Goal: Task Accomplishment & Management: Manage account settings

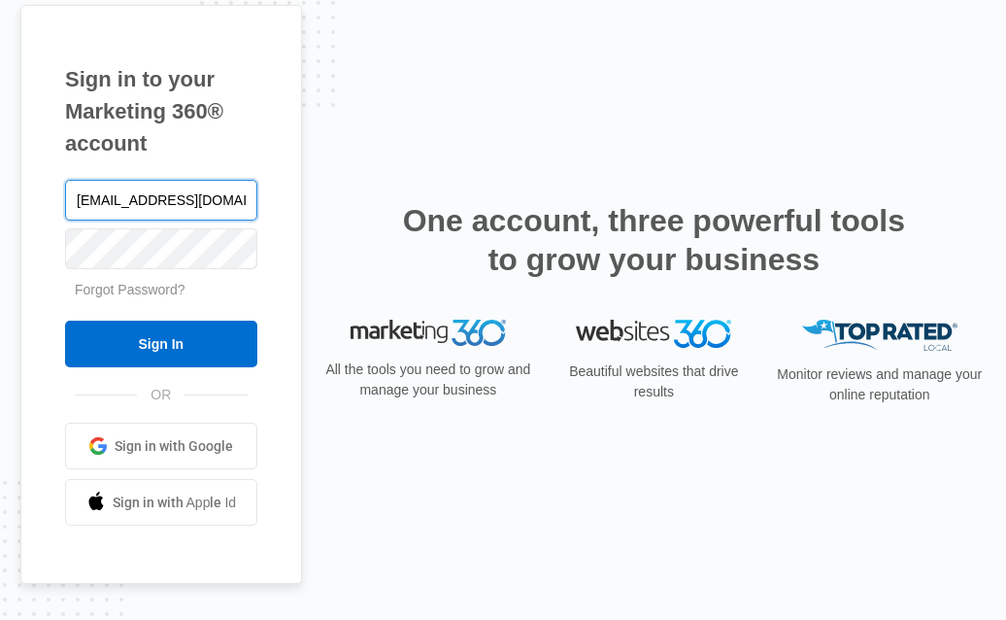
type input "[EMAIL_ADDRESS][DOMAIN_NAME]"
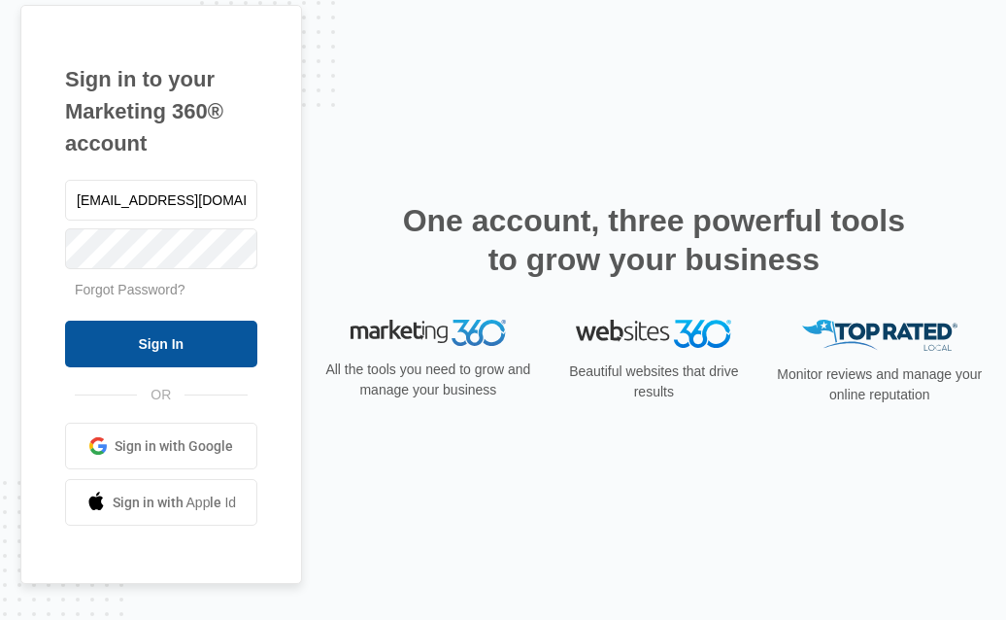
click at [210, 330] on input "Sign In" at bounding box center [161, 344] width 192 height 47
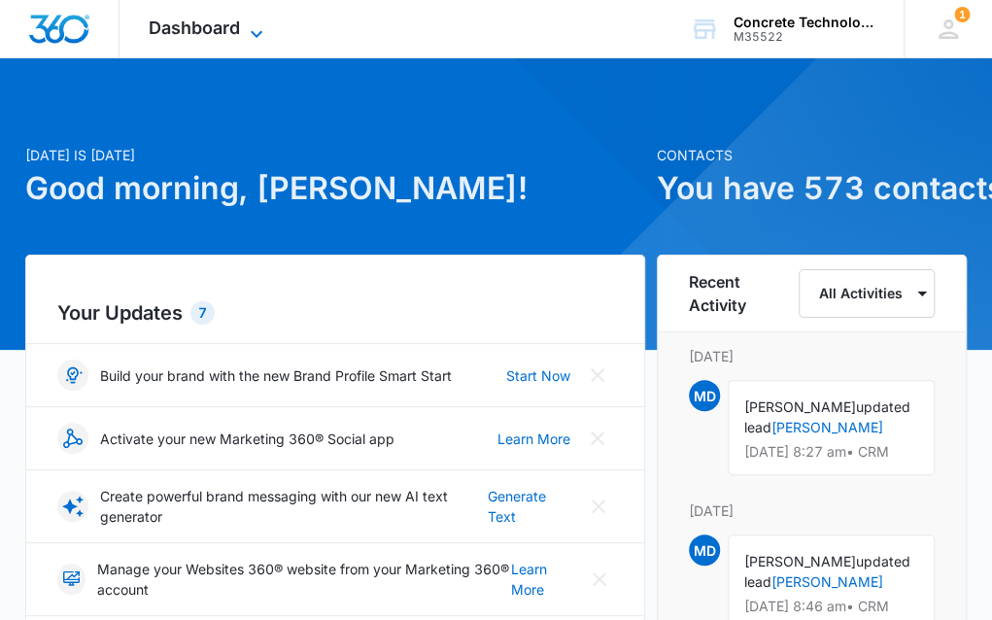
click at [245, 28] on icon at bounding box center [256, 33] width 23 height 23
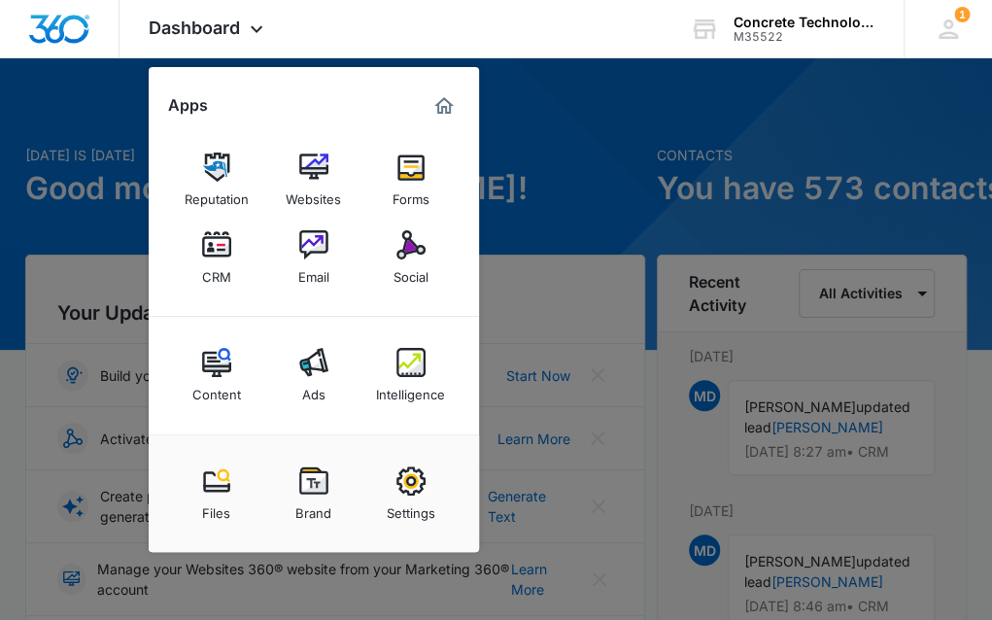
click at [221, 265] on div "CRM" at bounding box center [216, 271] width 29 height 25
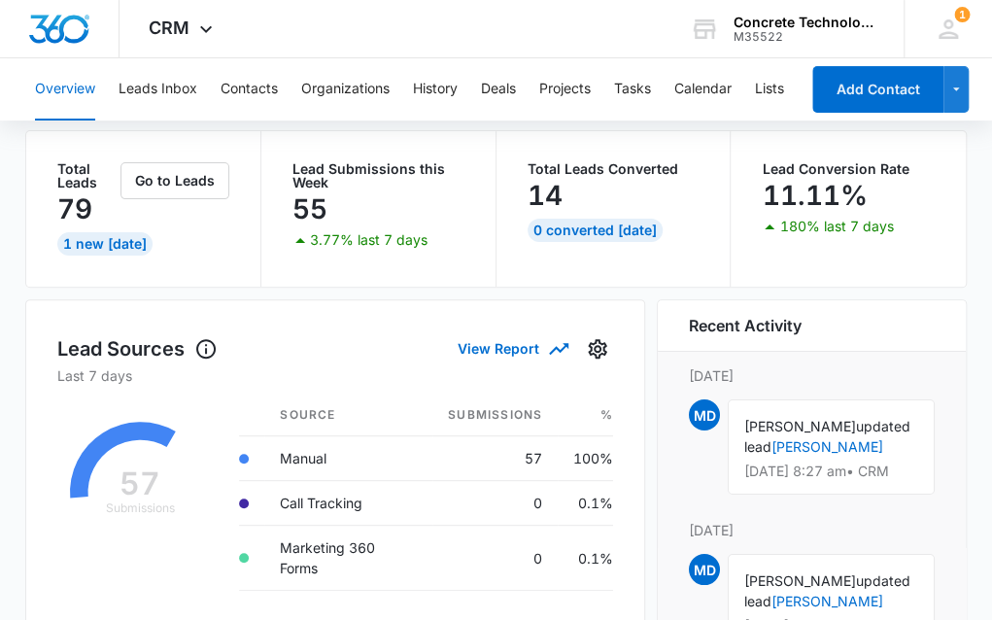
scroll to position [486, 0]
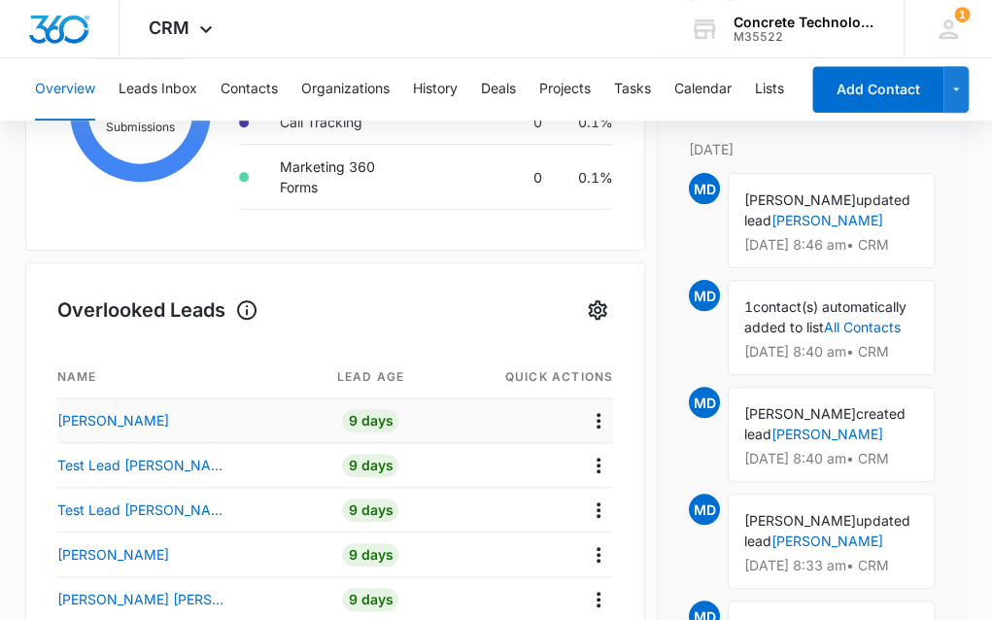
click at [370, 430] on td "9 Days" at bounding box center [370, 420] width 138 height 45
click at [342, 420] on div "9 Days" at bounding box center [370, 420] width 56 height 23
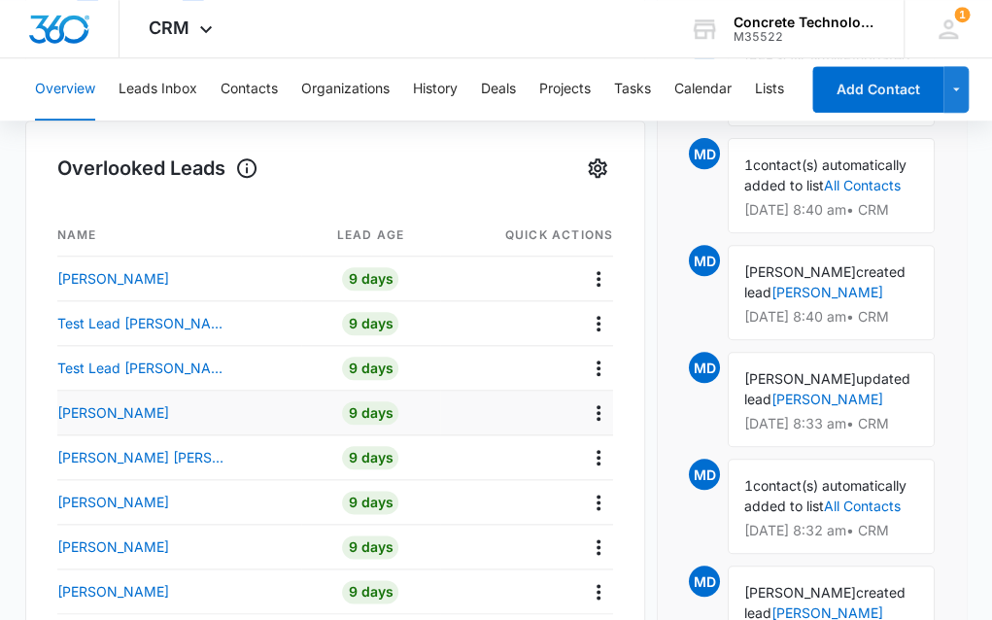
scroll to position [583, 0]
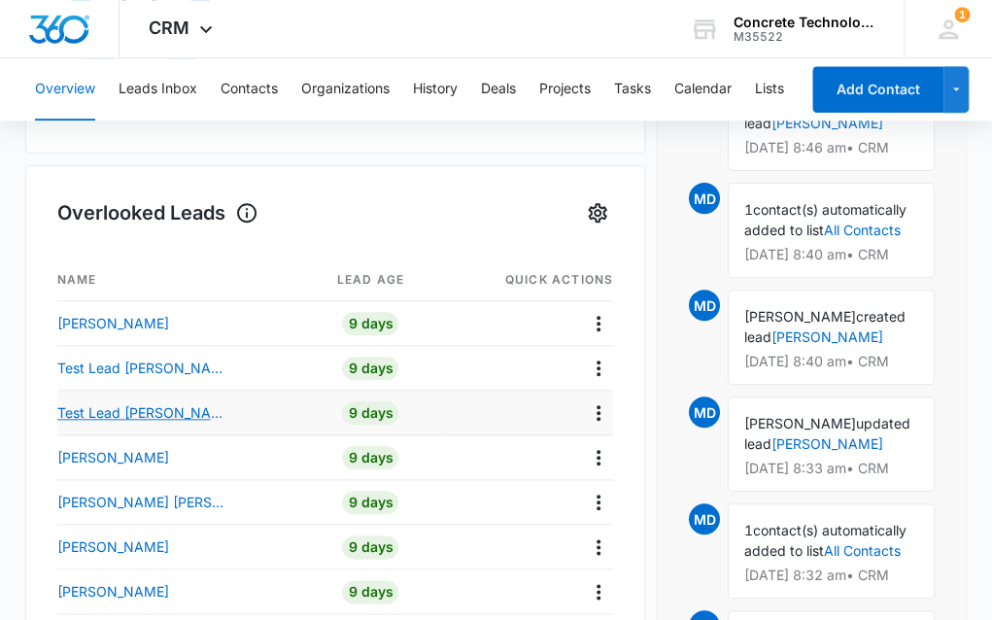
click at [104, 408] on p "Test Lead Mike" at bounding box center [144, 412] width 175 height 20
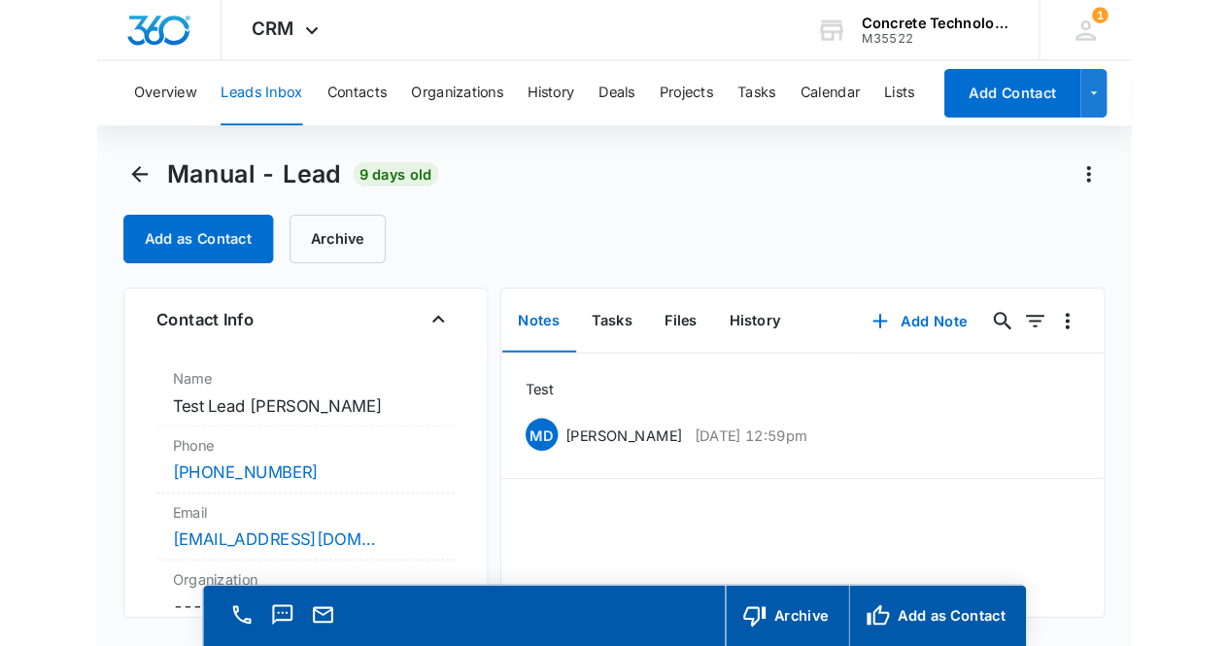
scroll to position [291, 0]
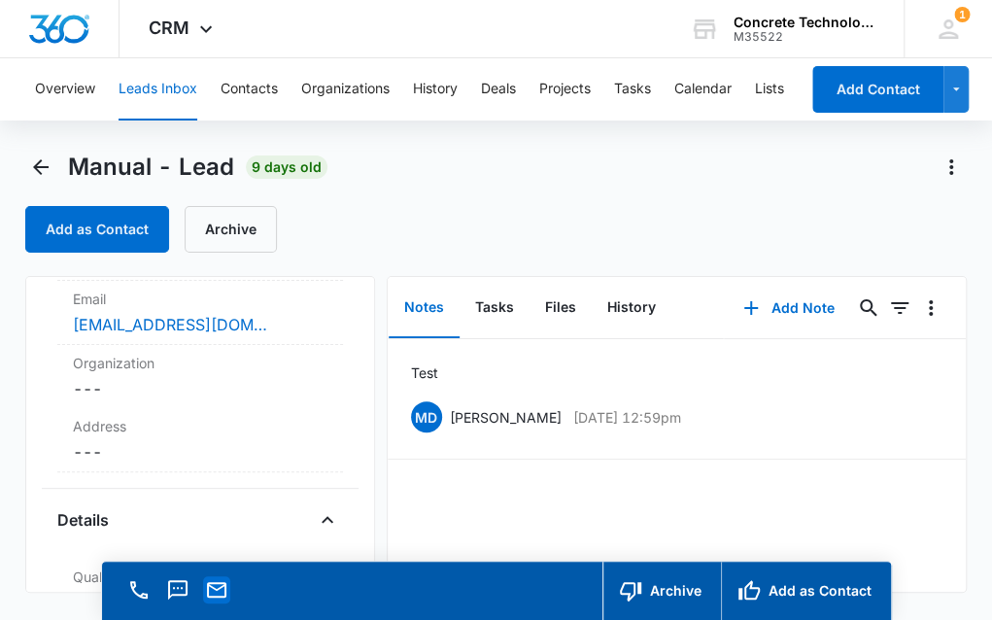
click at [215, 586] on icon "Email" at bounding box center [216, 589] width 23 height 23
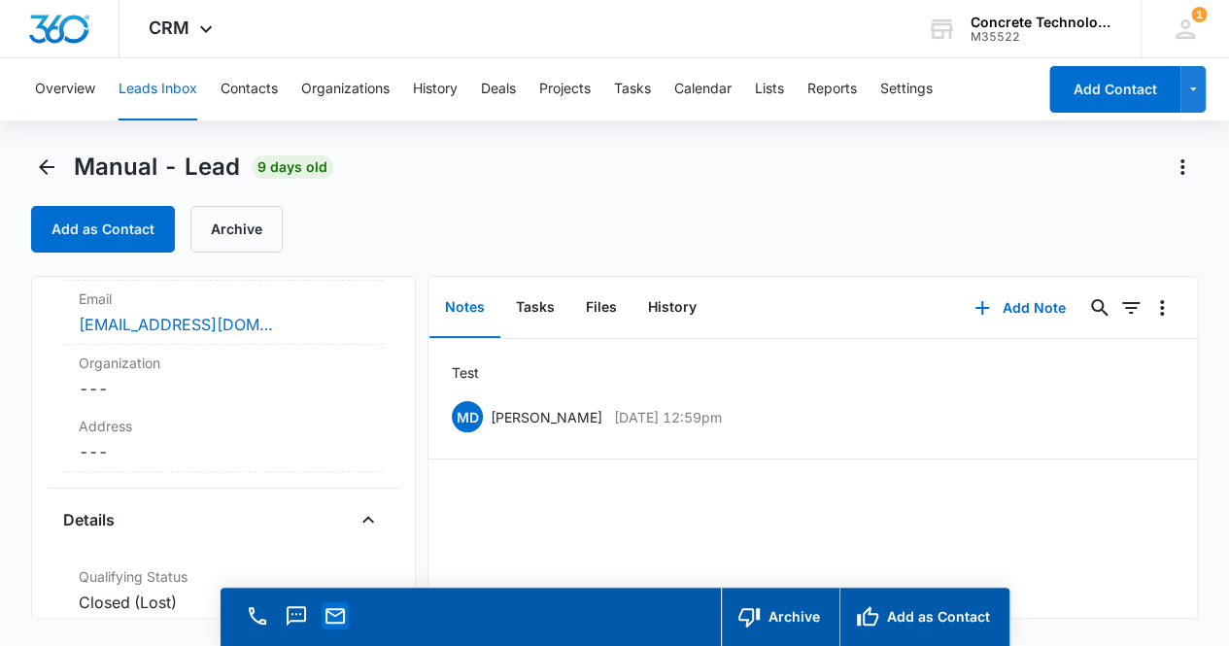
click at [331, 615] on icon "Email" at bounding box center [334, 615] width 23 height 23
click at [330, 609] on icon "Email" at bounding box center [334, 615] width 23 height 23
click at [1005, 33] on icon at bounding box center [1185, 29] width 29 height 29
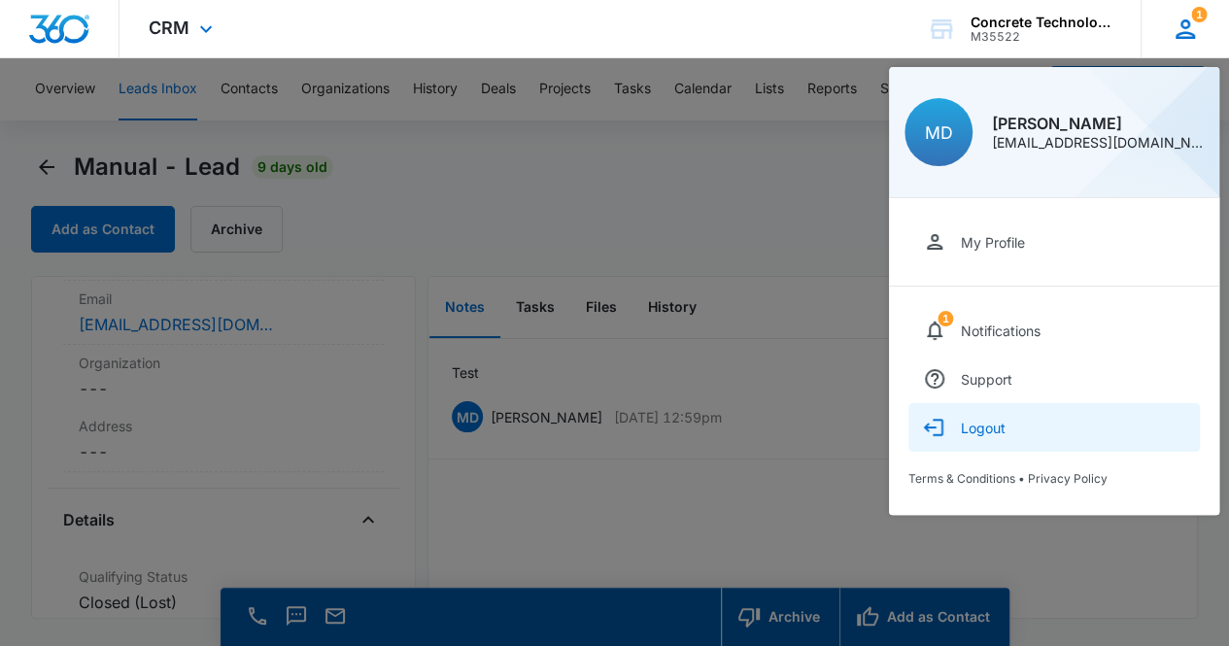
click at [1005, 437] on button "Logout" at bounding box center [1053, 427] width 291 height 49
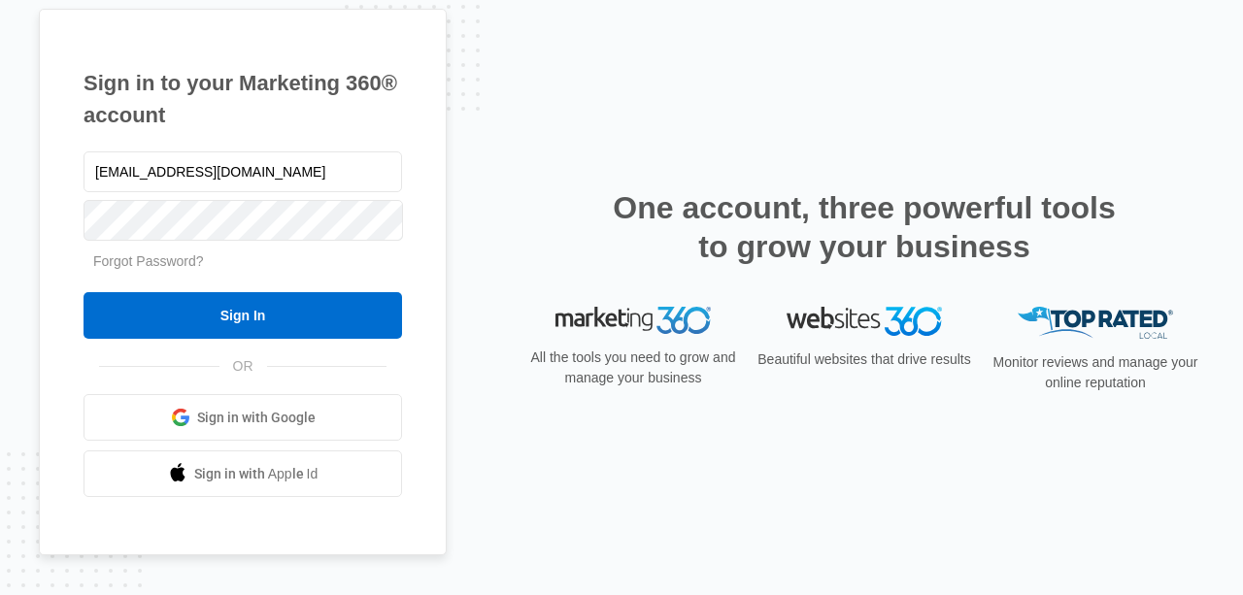
type input "[EMAIL_ADDRESS][DOMAIN_NAME]"
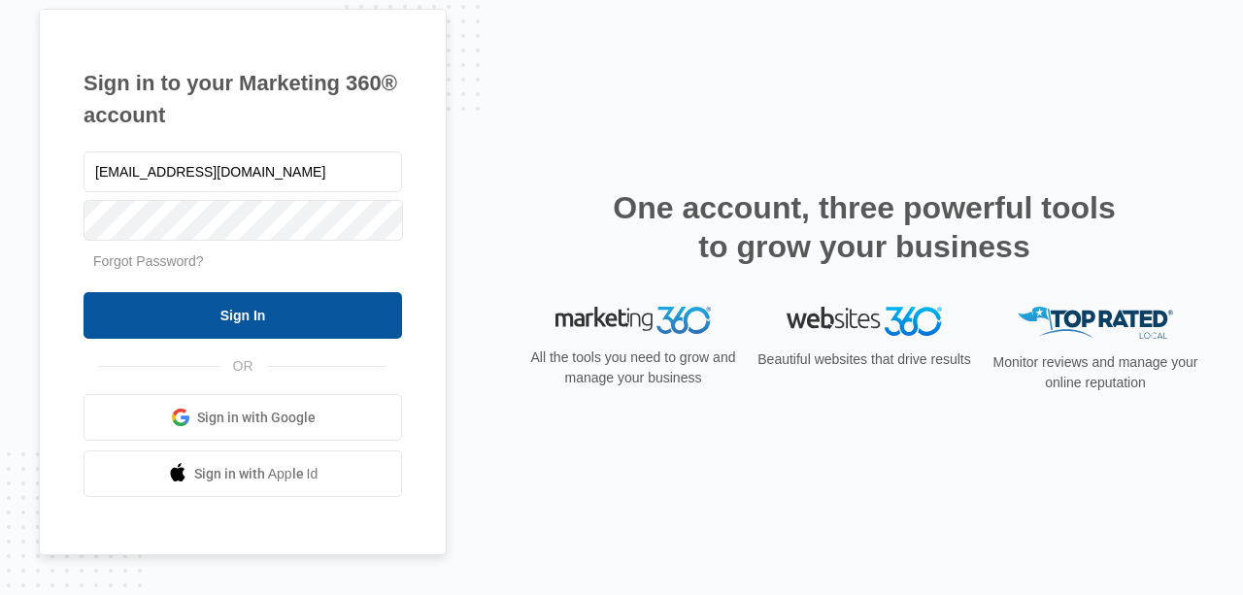
click at [363, 322] on input "Sign In" at bounding box center [243, 315] width 319 height 47
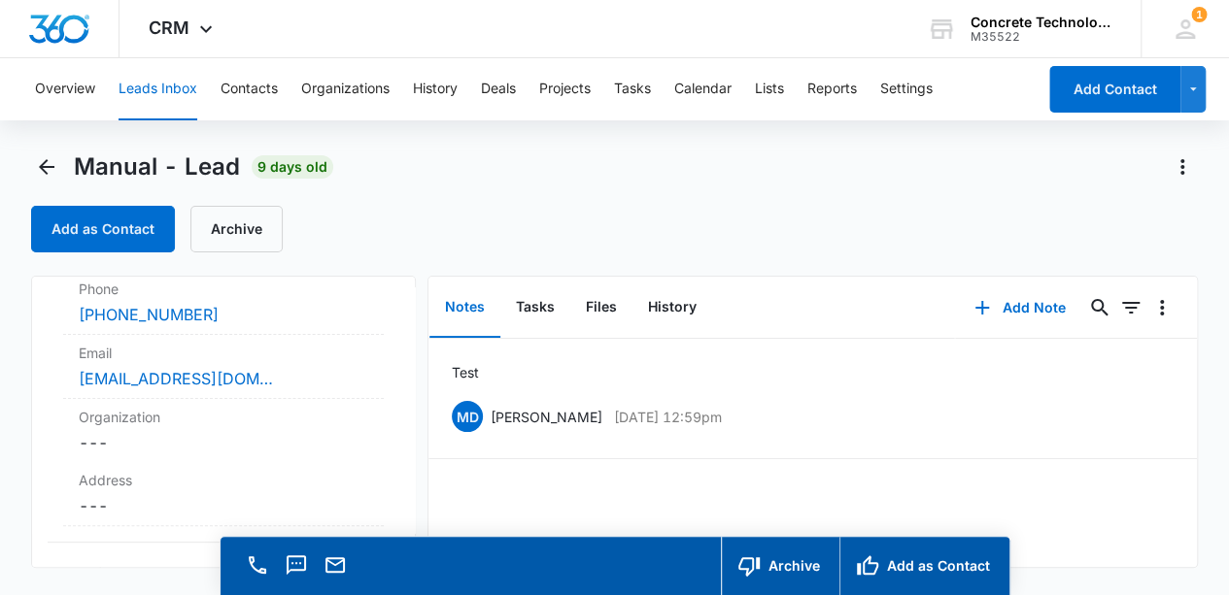
scroll to position [242, 0]
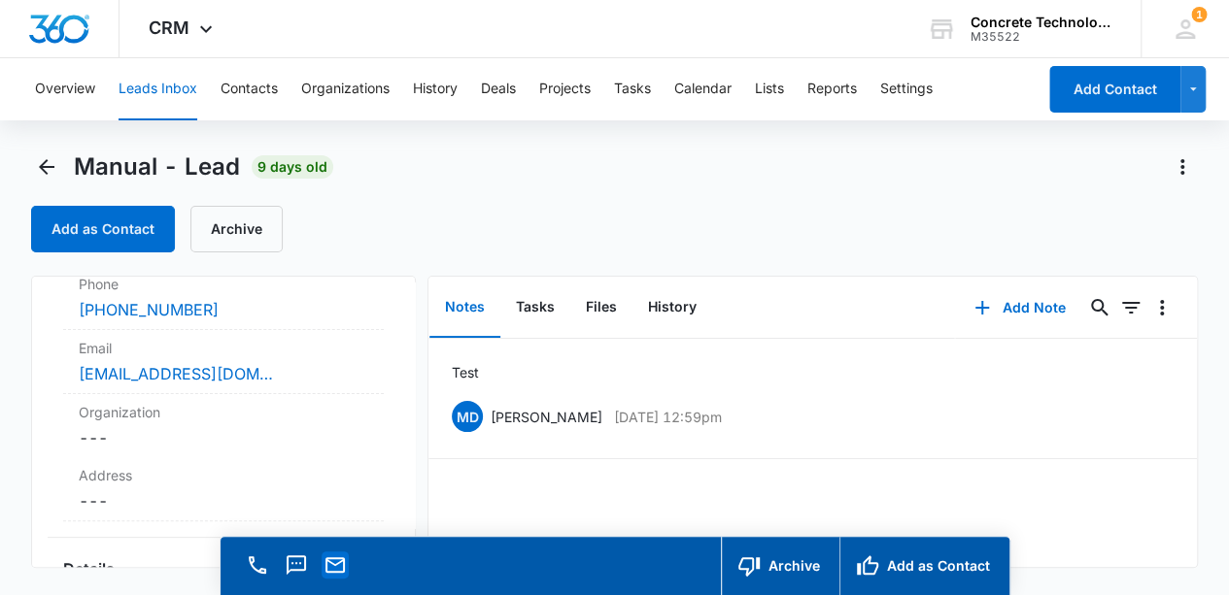
click at [340, 568] on icon "Email" at bounding box center [334, 565] width 23 height 23
click at [339, 560] on icon "Email" at bounding box center [334, 566] width 19 height 16
click at [259, 570] on icon "Call" at bounding box center [257, 565] width 23 height 23
click at [295, 562] on icon "Text" at bounding box center [296, 565] width 19 height 19
click at [42, 166] on icon "Back" at bounding box center [47, 167] width 16 height 16
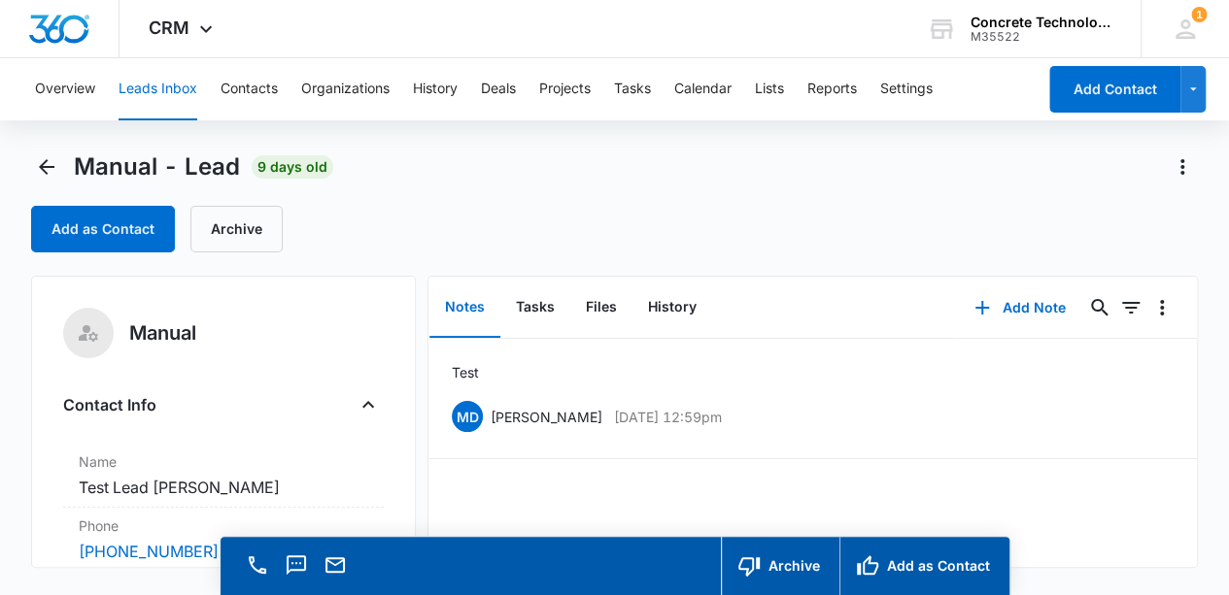
scroll to position [242, 0]
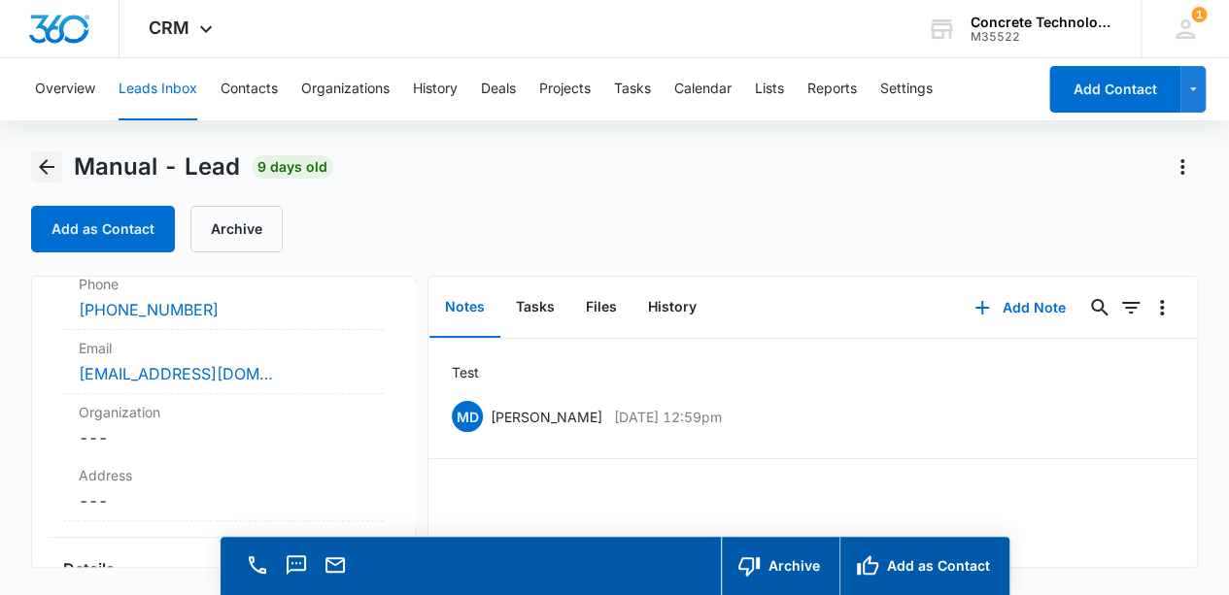
click at [46, 168] on icon "Back" at bounding box center [47, 167] width 16 height 16
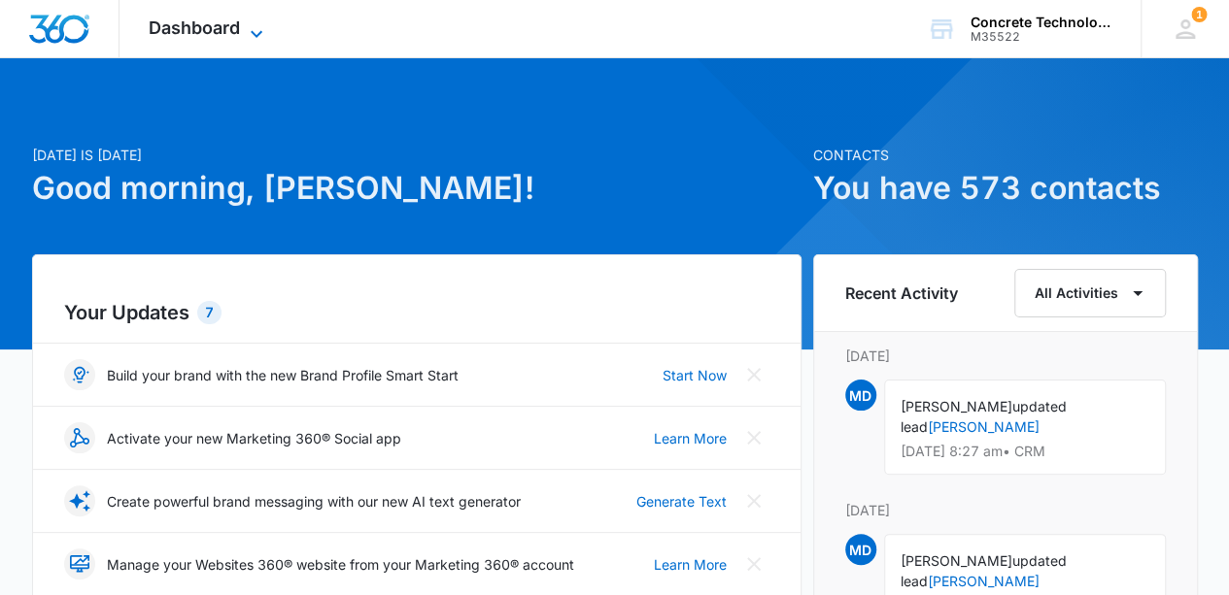
click at [260, 32] on icon at bounding box center [257, 33] width 12 height 7
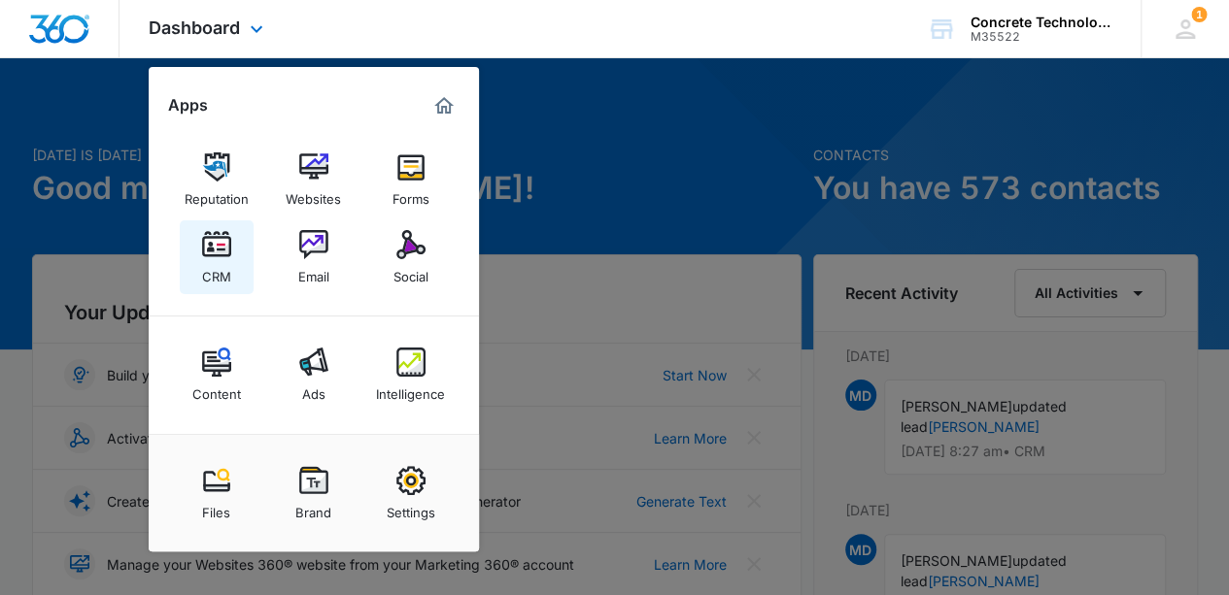
click at [225, 261] on div "CRM" at bounding box center [216, 271] width 29 height 25
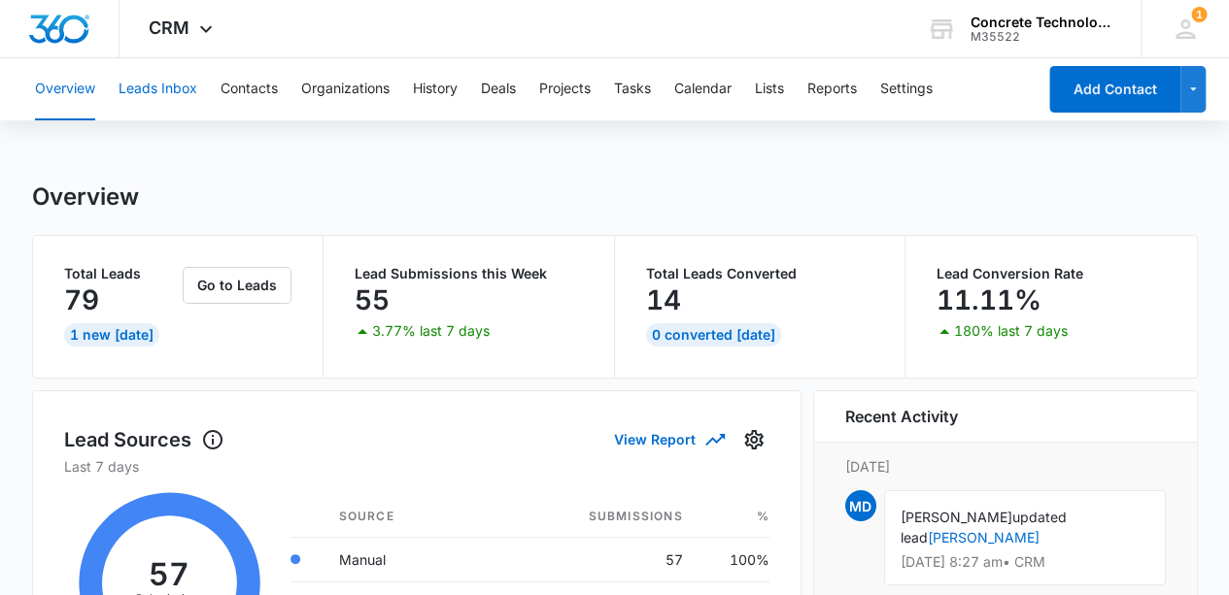
click at [167, 91] on button "Leads Inbox" at bounding box center [158, 89] width 79 height 62
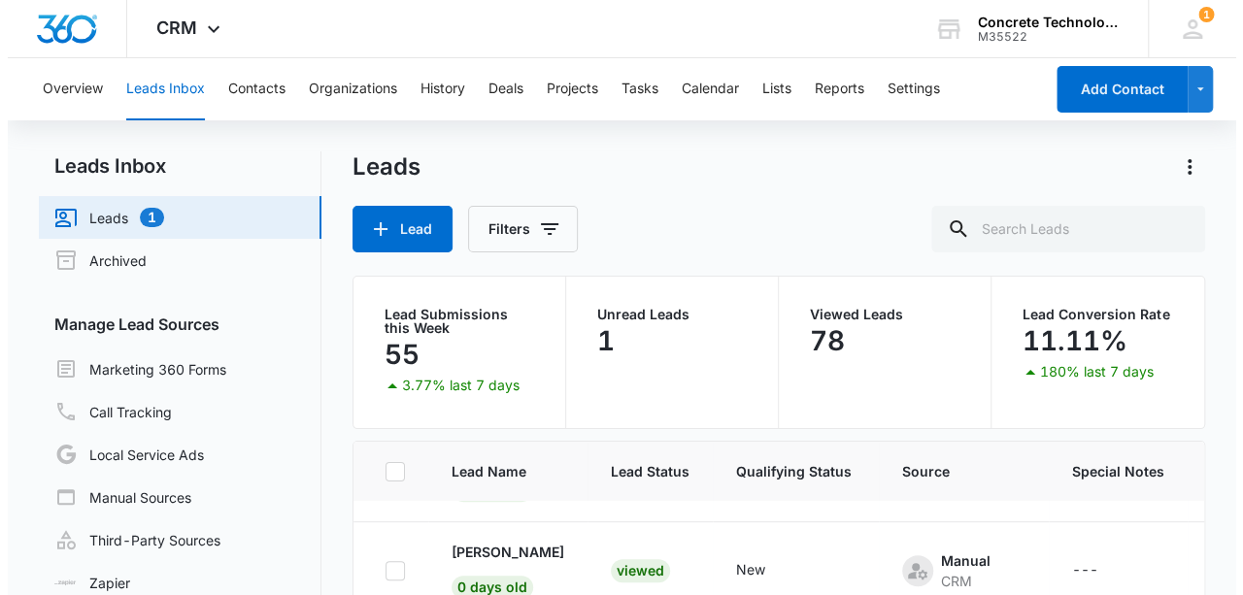
scroll to position [181, 0]
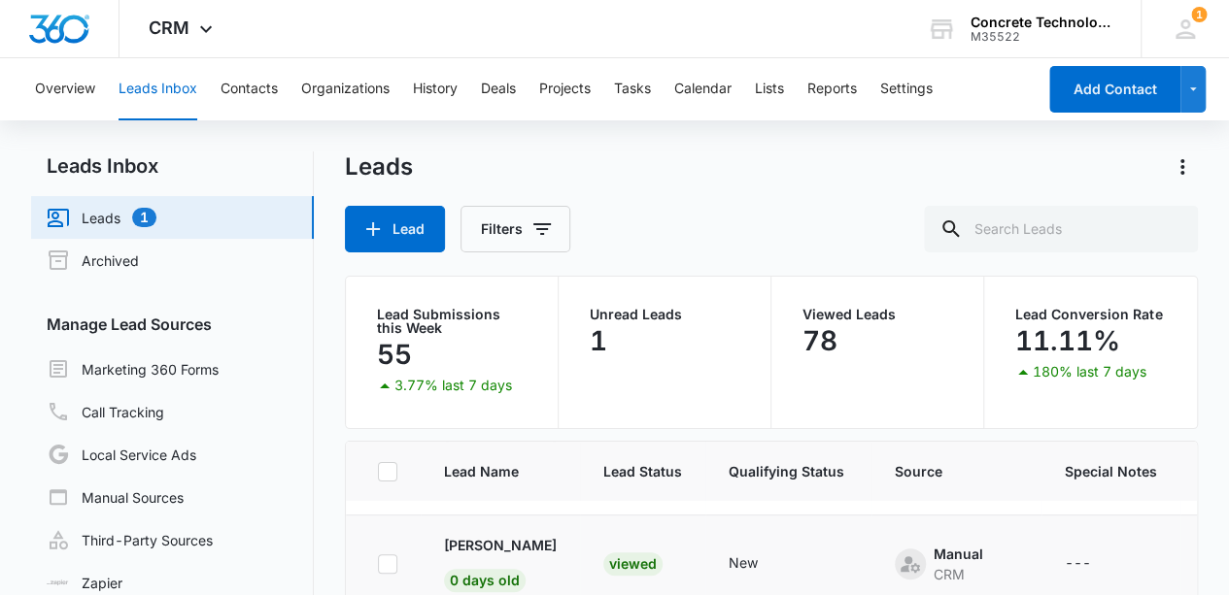
click at [629, 562] on div "Viewed" at bounding box center [632, 564] width 59 height 23
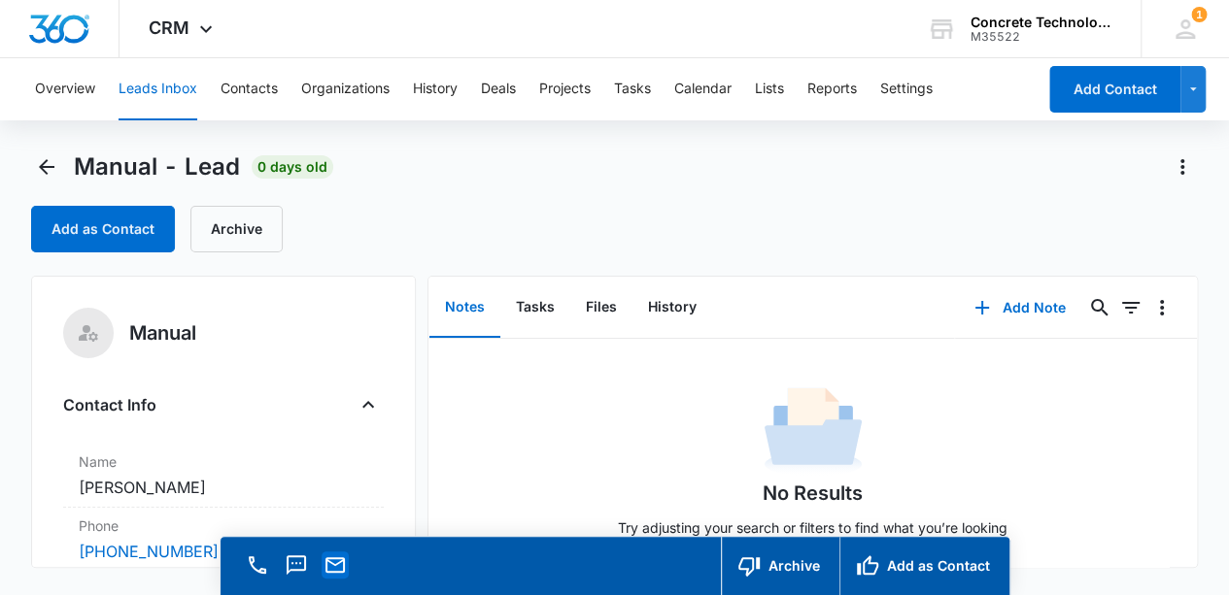
click at [334, 566] on icon "Email" at bounding box center [334, 565] width 23 height 23
click at [643, 88] on button "Tasks" at bounding box center [632, 89] width 37 height 62
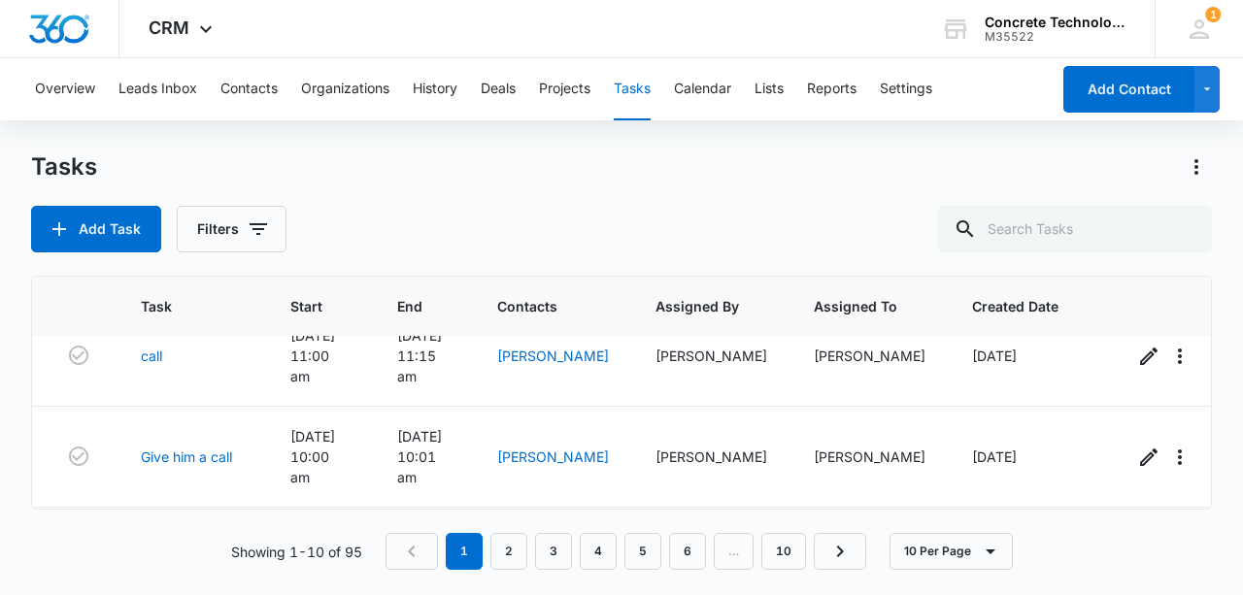
scroll to position [644, 0]
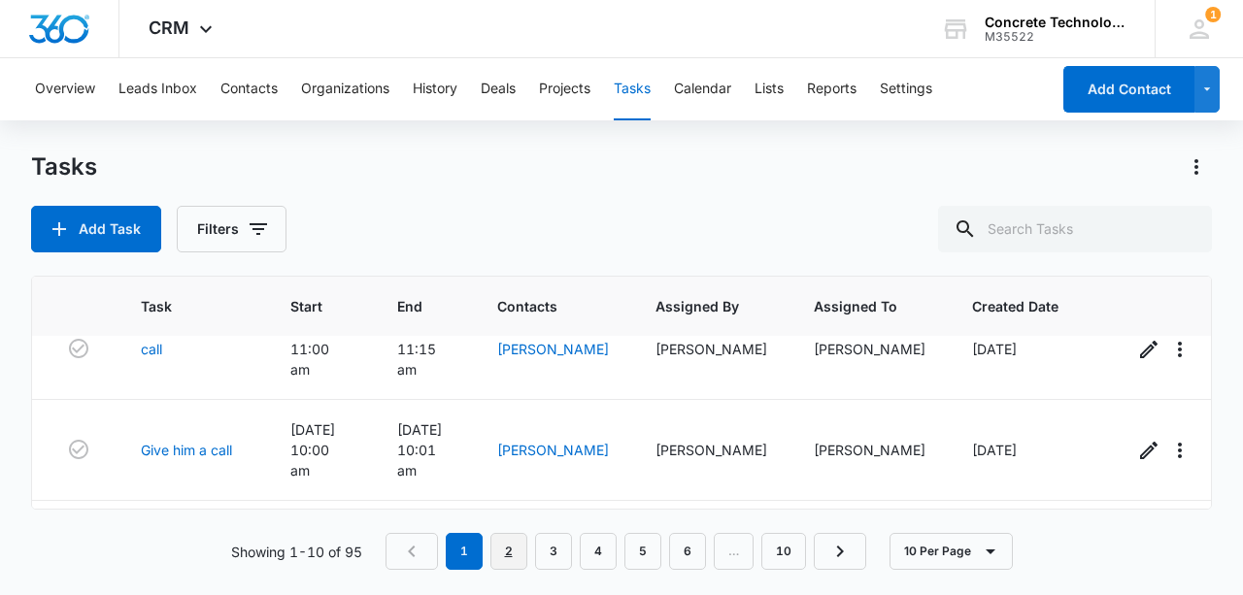
click at [519, 559] on link "2" at bounding box center [509, 551] width 37 height 37
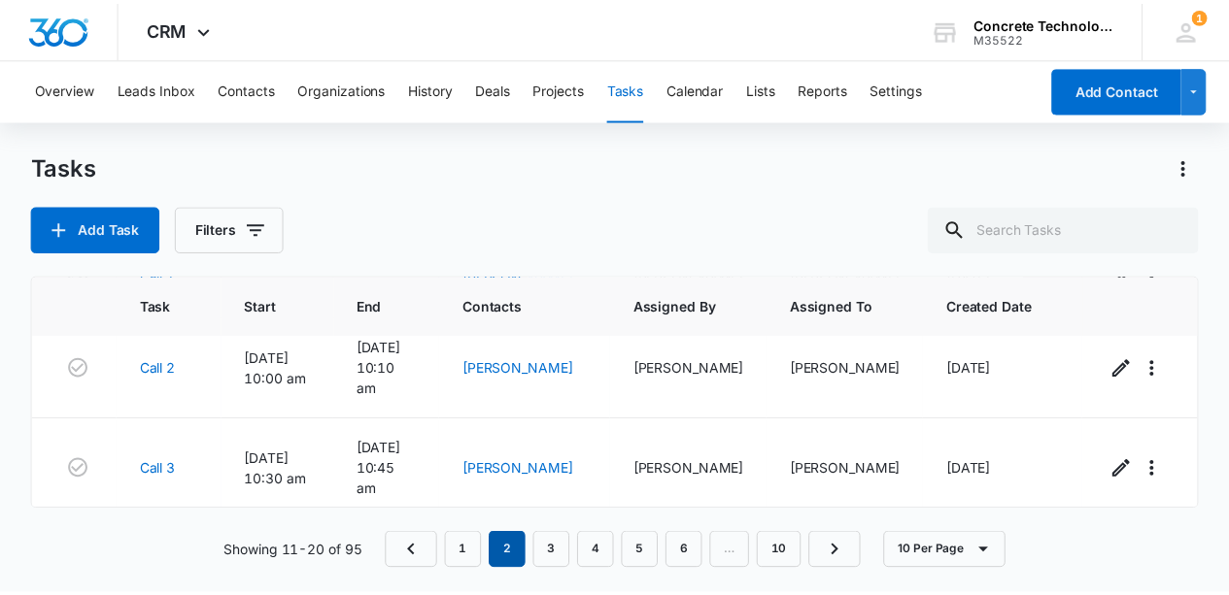
scroll to position [629, 0]
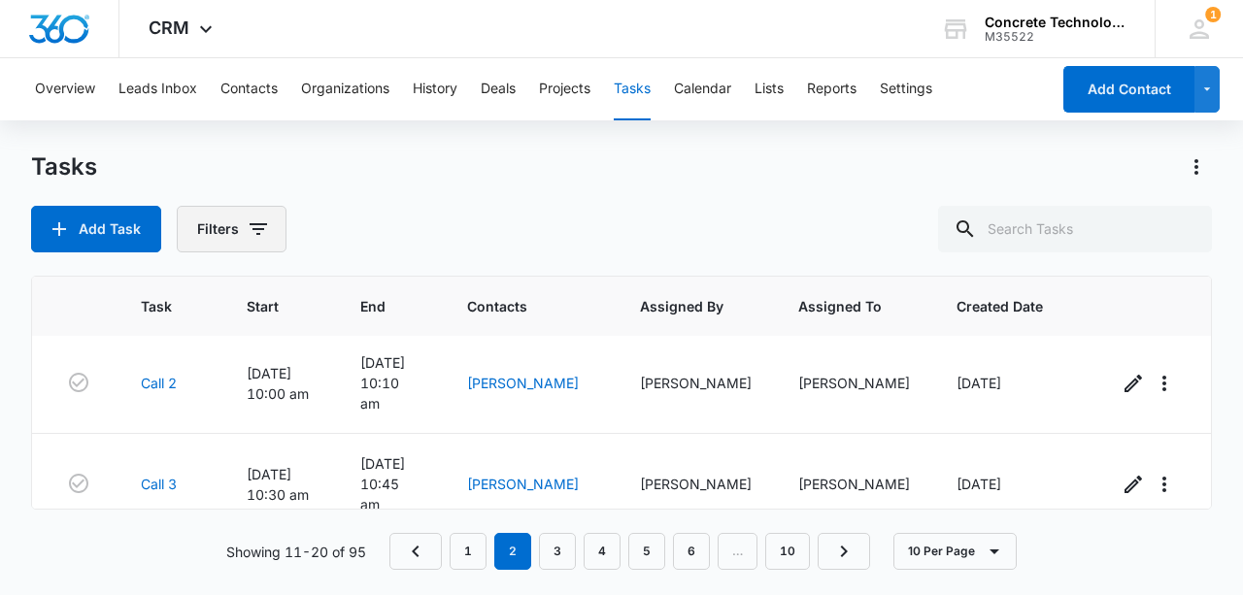
click at [258, 228] on icon "button" at bounding box center [258, 229] width 17 height 12
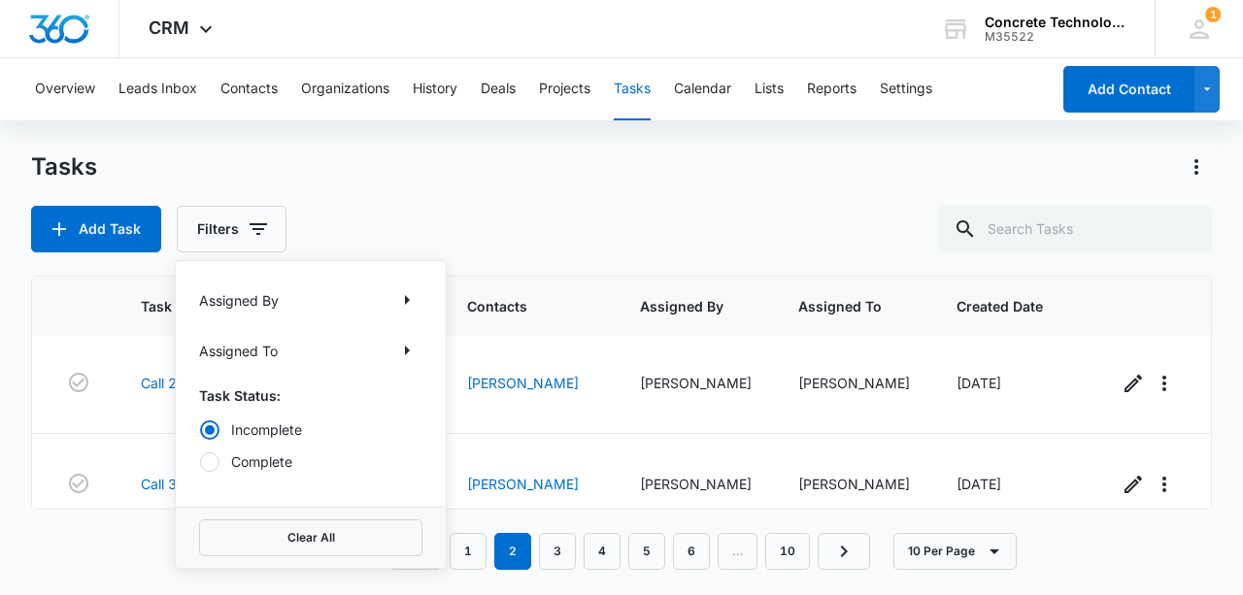
click at [375, 349] on div "Assigned To" at bounding box center [310, 350] width 223 height 31
click at [407, 300] on icon "Show Assigned By filters" at bounding box center [407, 300] width 5 height 10
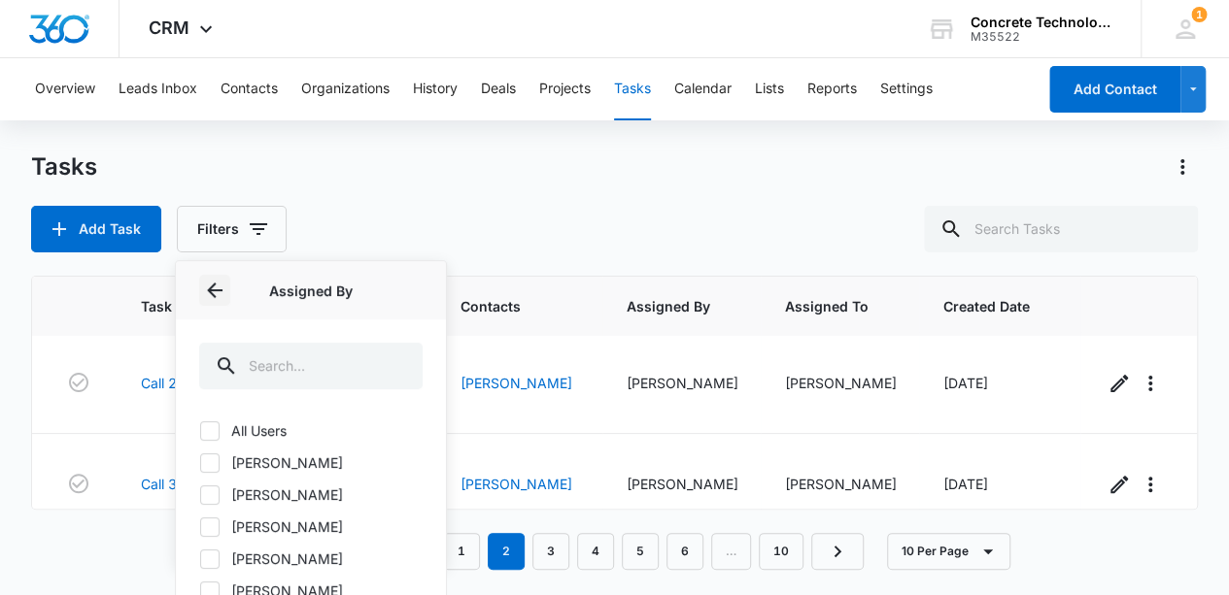
click at [216, 290] on icon "Back" at bounding box center [214, 290] width 23 height 23
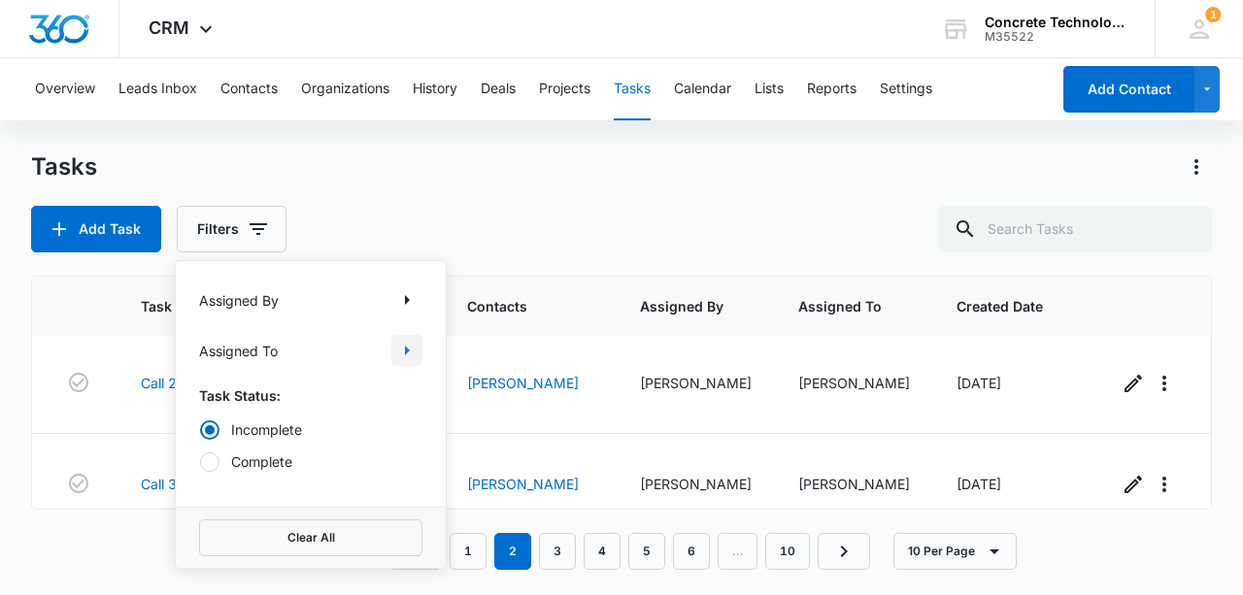
click at [412, 349] on icon "Show Assigned To filters" at bounding box center [406, 350] width 23 height 23
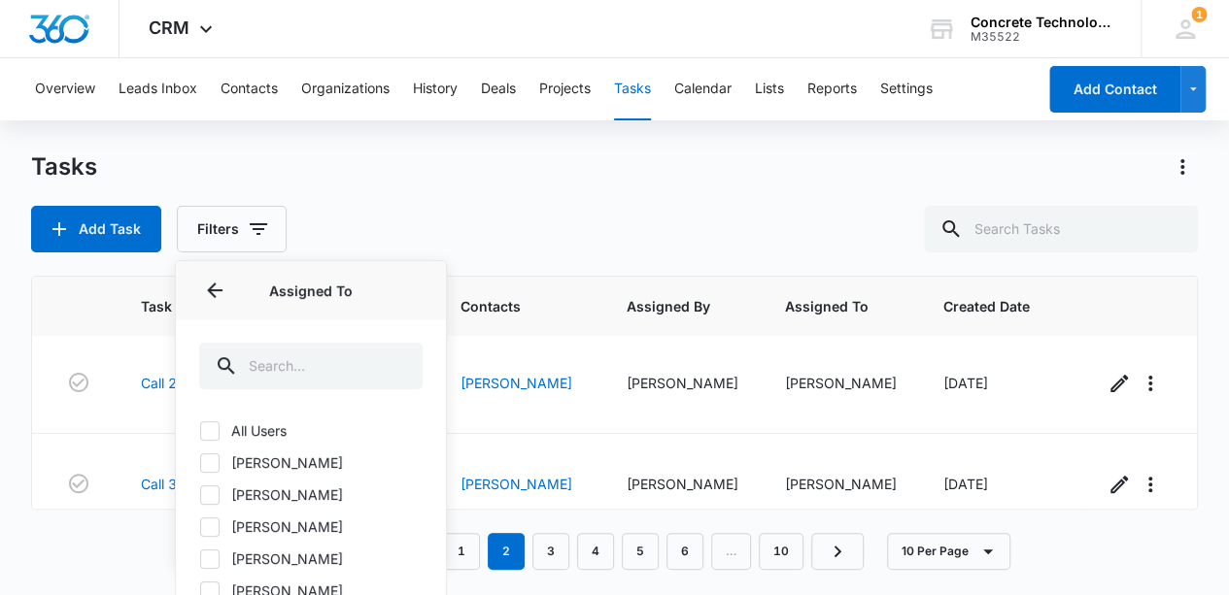
click at [203, 530] on icon at bounding box center [209, 527] width 17 height 17
click at [200, 527] on input "Mike Delduca" at bounding box center [199, 526] width 1 height 1
checkbox input "true"
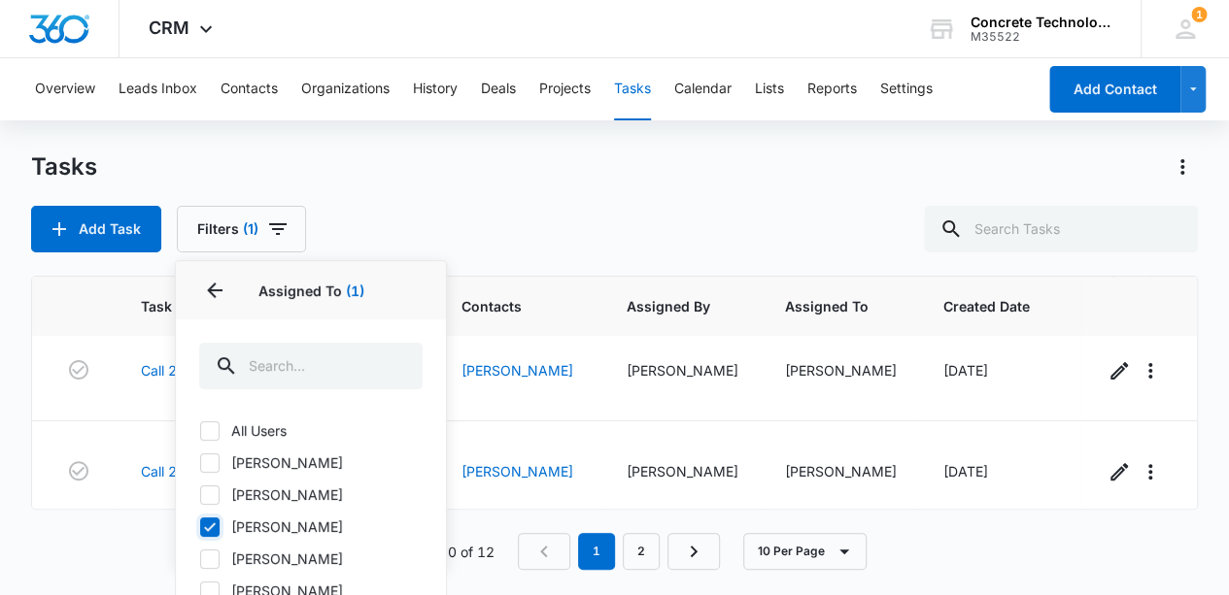
scroll to position [581, 0]
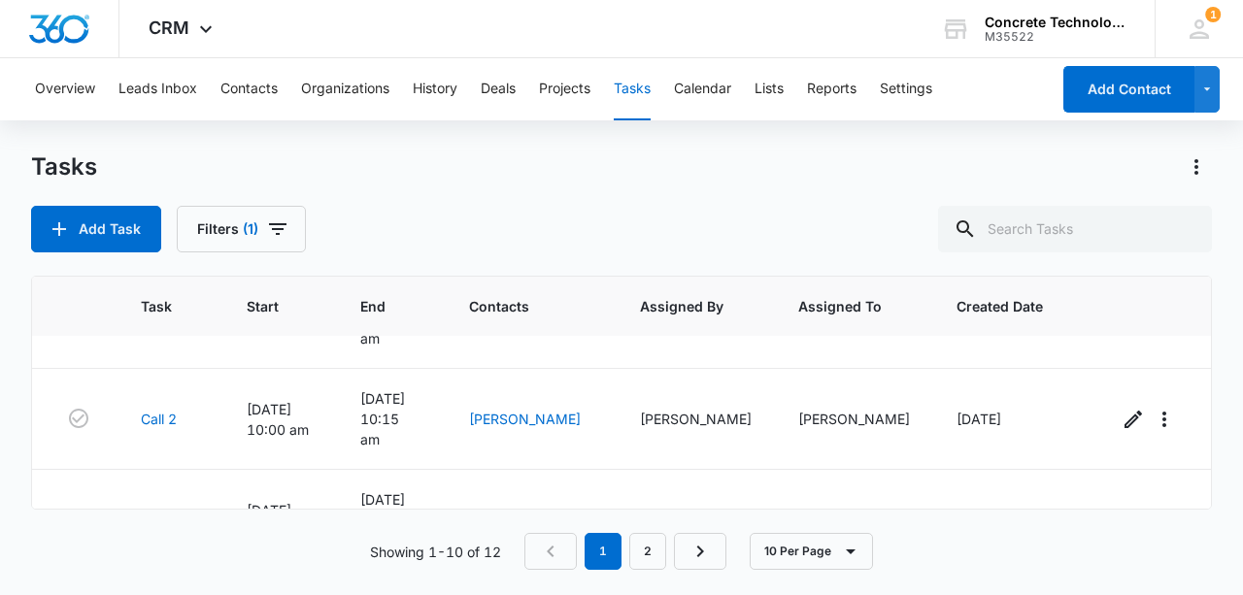
click at [584, 183] on div "Tasks Add Task Filters (1)" at bounding box center [621, 202] width 1181 height 101
click at [513, 411] on link "Robert Raimondo" at bounding box center [525, 419] width 112 height 17
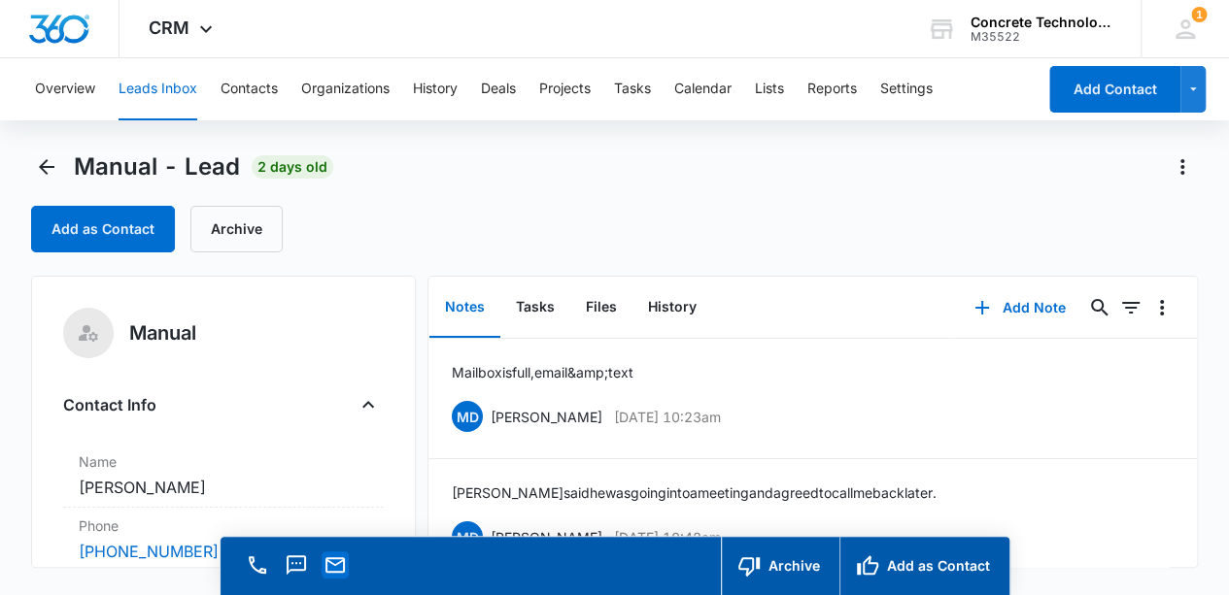
click at [342, 569] on icon "Email" at bounding box center [334, 566] width 19 height 16
click at [1184, 28] on icon at bounding box center [1185, 29] width 29 height 29
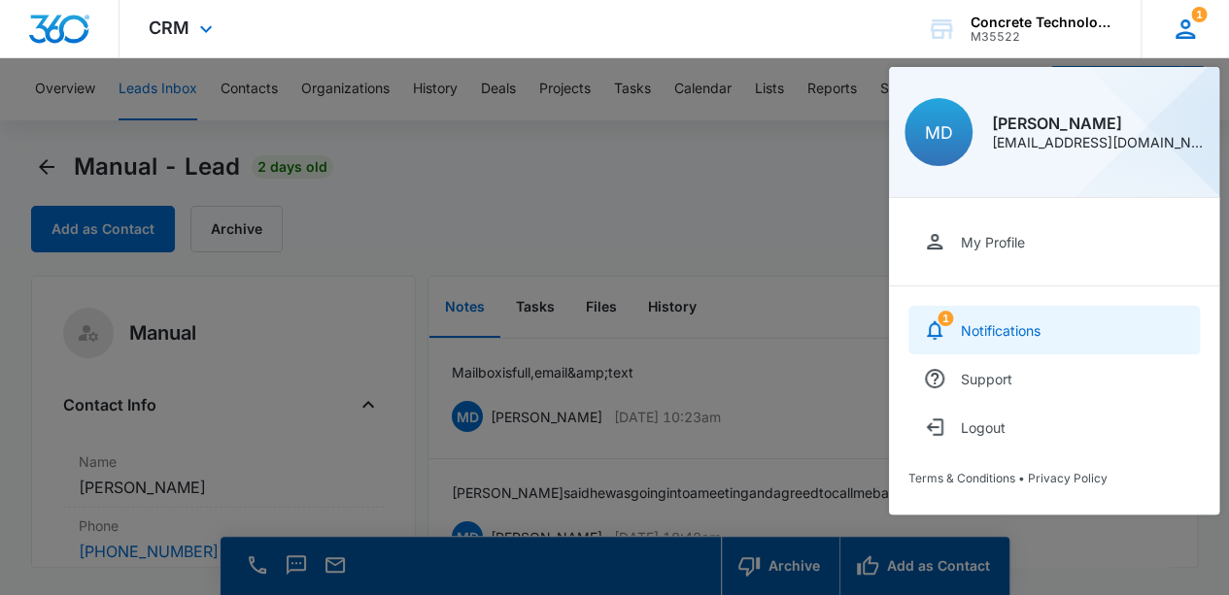
click at [982, 323] on div "Notifications" at bounding box center [1001, 331] width 80 height 17
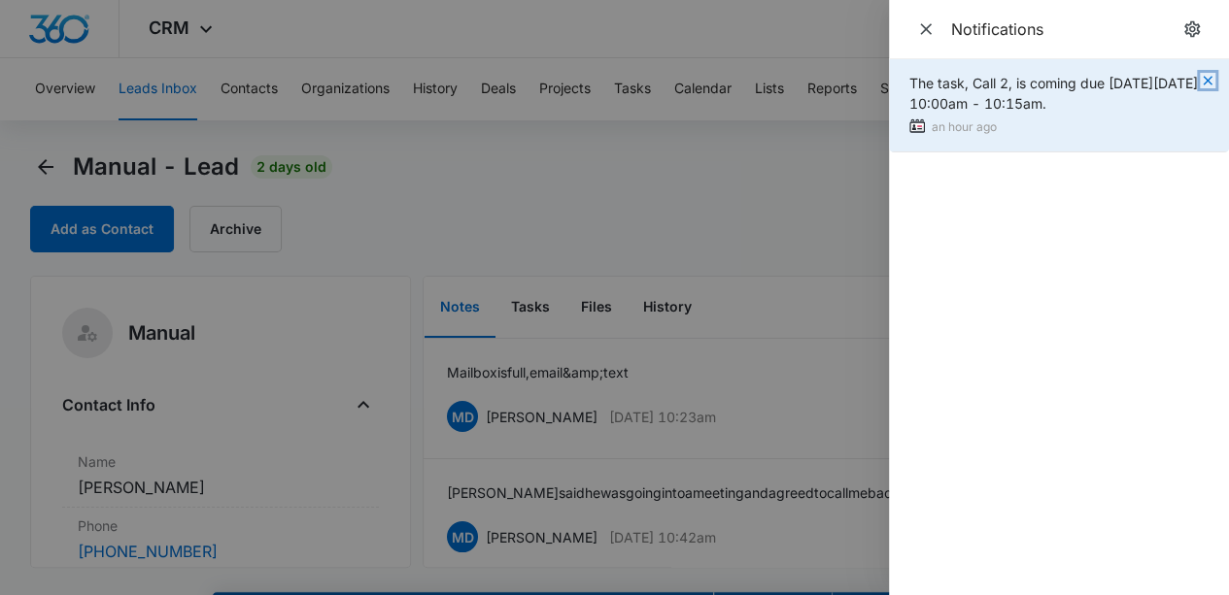
click at [1205, 76] on icon "button" at bounding box center [1208, 81] width 16 height 16
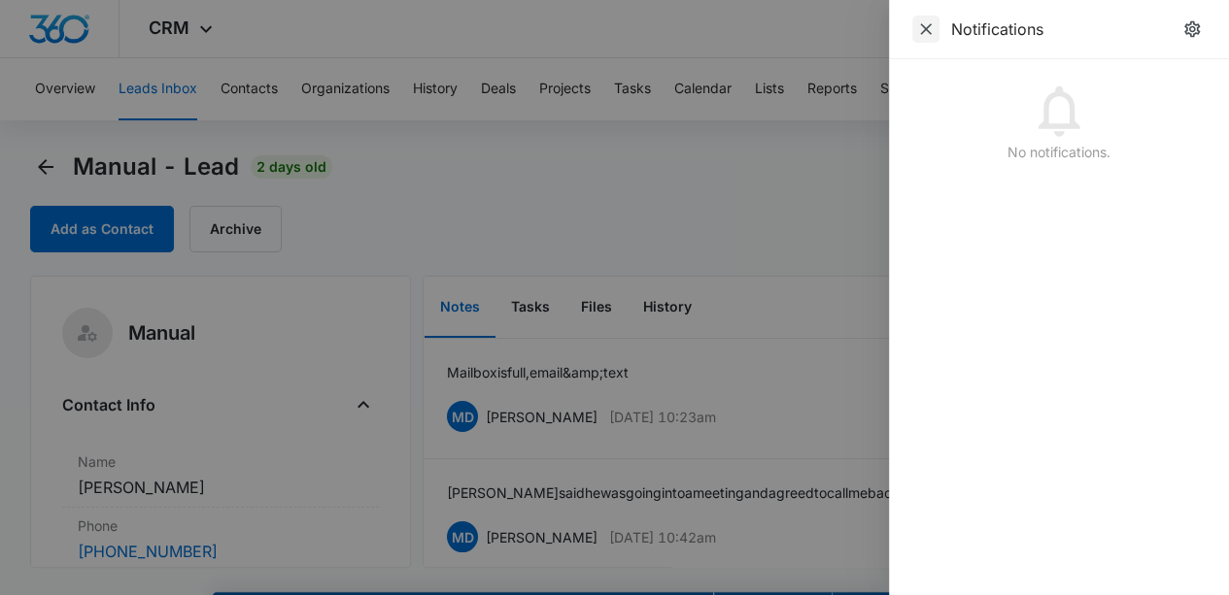
click at [920, 30] on icon "Close" at bounding box center [925, 28] width 19 height 19
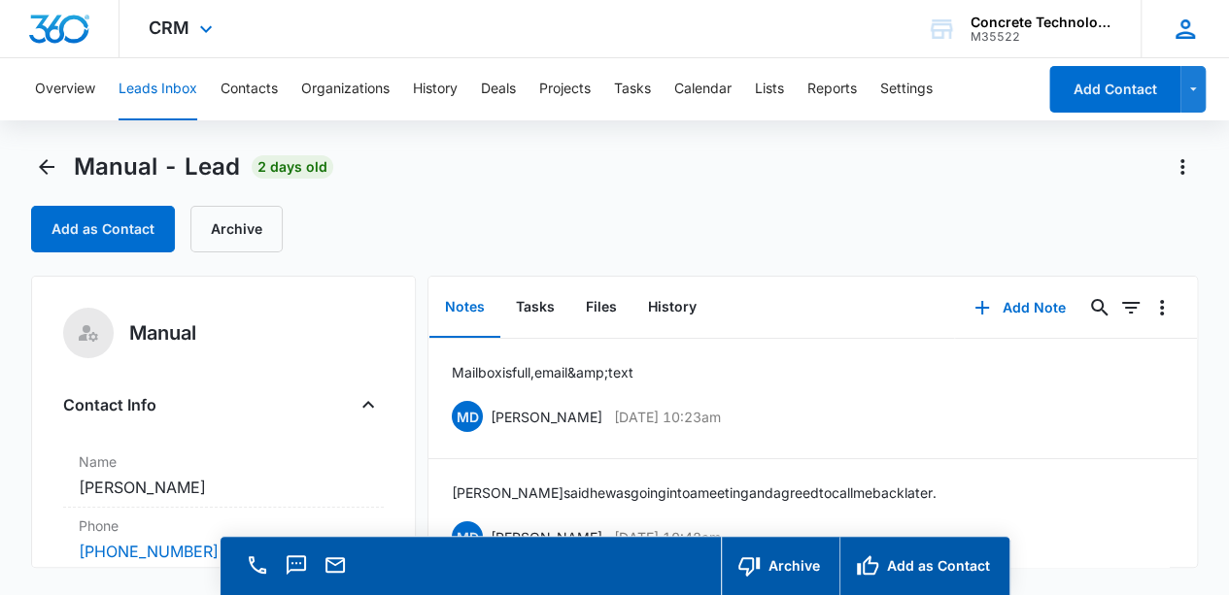
click at [1183, 36] on icon at bounding box center [1185, 29] width 29 height 29
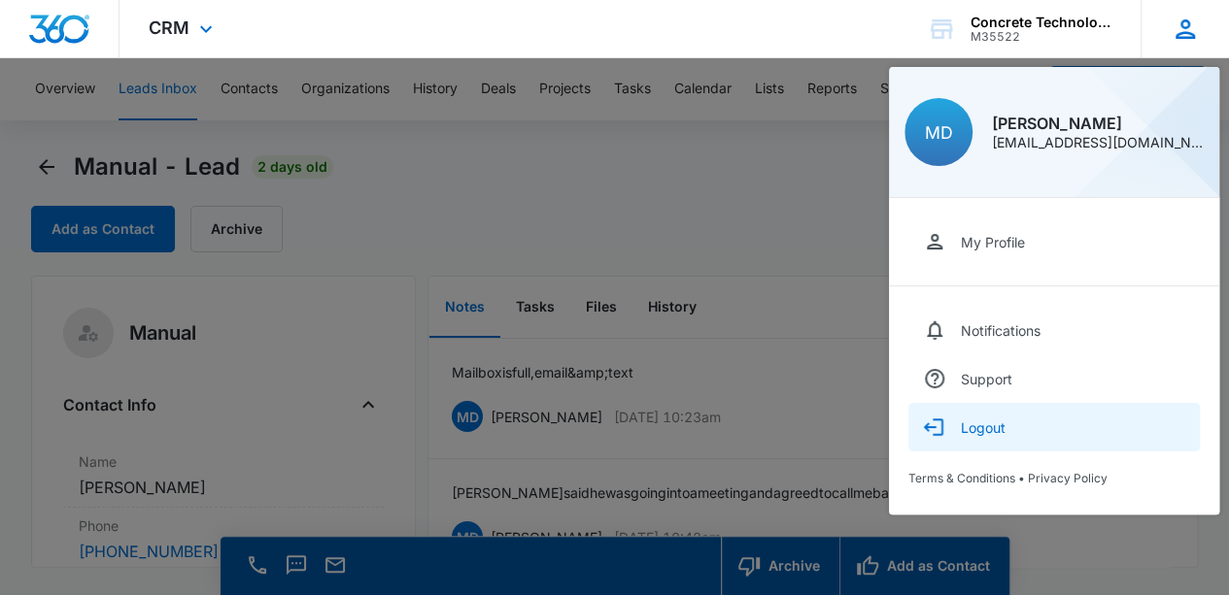
click at [976, 423] on div "Logout" at bounding box center [983, 428] width 45 height 17
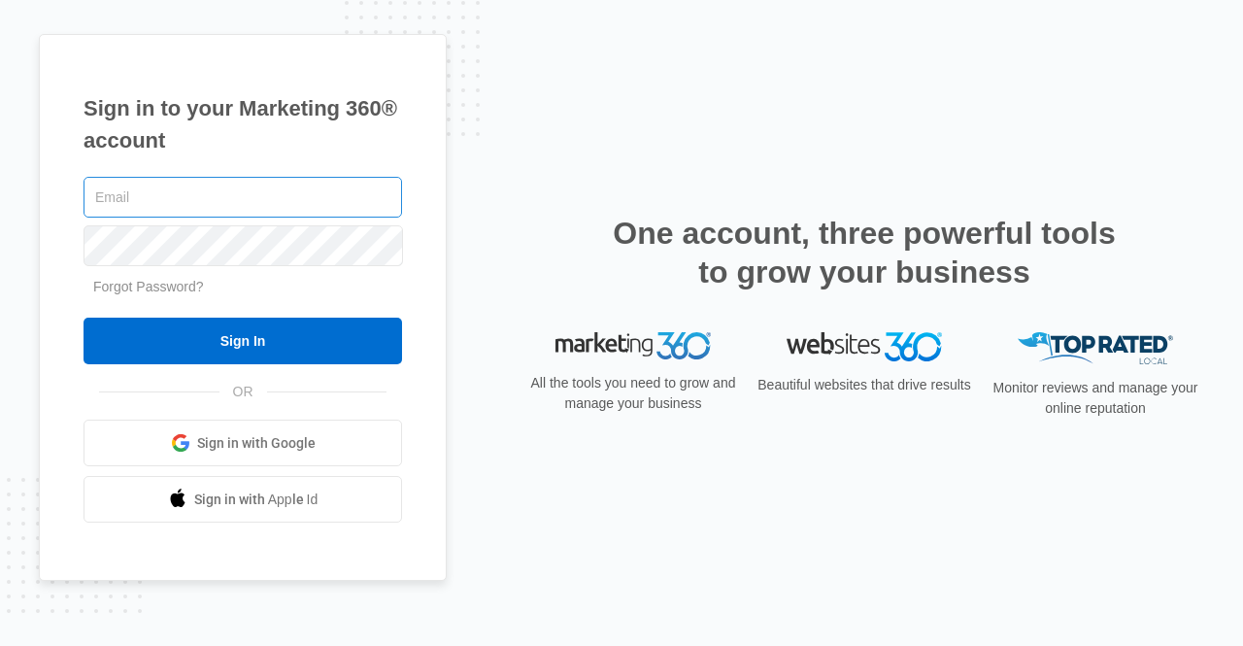
click at [167, 203] on input "text" at bounding box center [243, 197] width 319 height 41
type input "[EMAIL_ADDRESS][DOMAIN_NAME]"
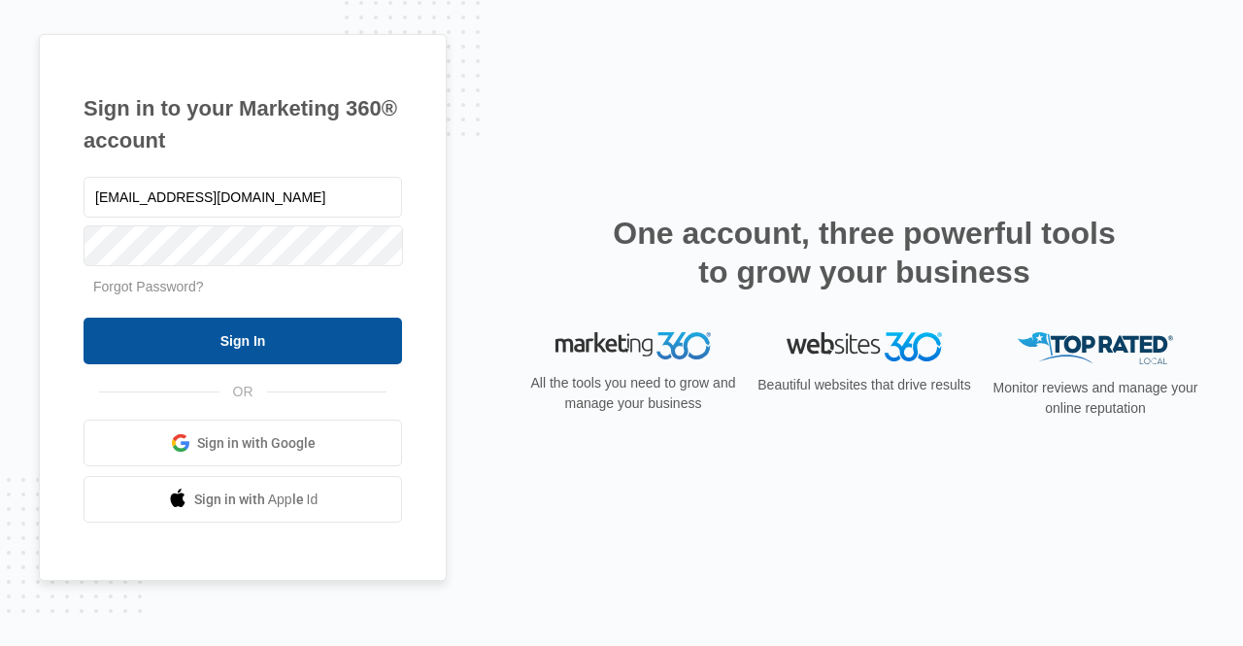
click at [221, 354] on input "Sign In" at bounding box center [243, 341] width 319 height 47
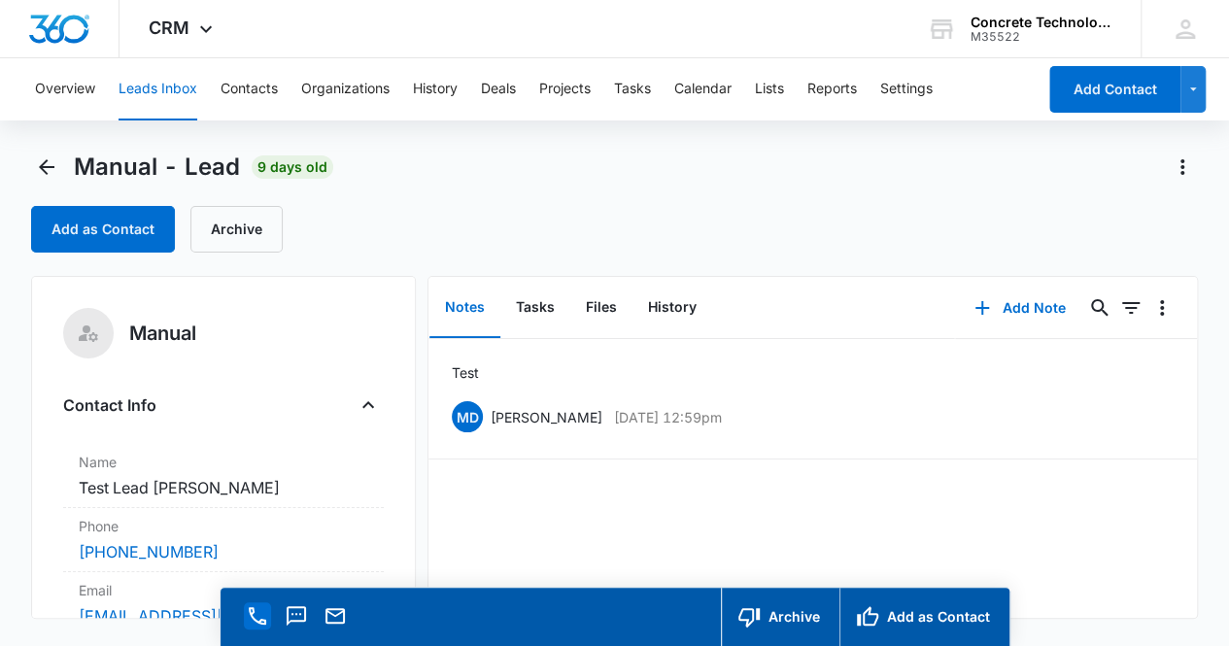
click at [256, 623] on icon "Call" at bounding box center [257, 615] width 23 height 23
click at [297, 621] on icon "Text" at bounding box center [296, 615] width 23 height 23
click at [338, 617] on icon "Email" at bounding box center [334, 615] width 23 height 23
click at [339, 617] on icon "Email" at bounding box center [334, 615] width 23 height 23
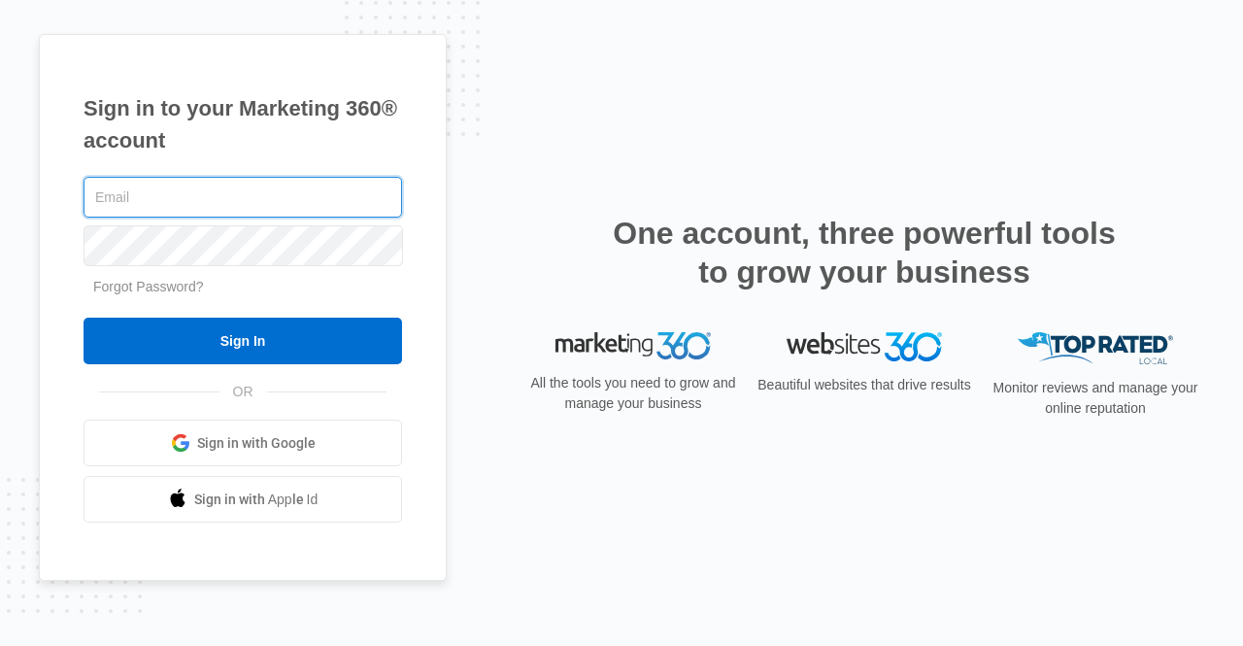
click at [139, 197] on input "text" at bounding box center [243, 197] width 319 height 41
type input "mdelduca@flycti.com"
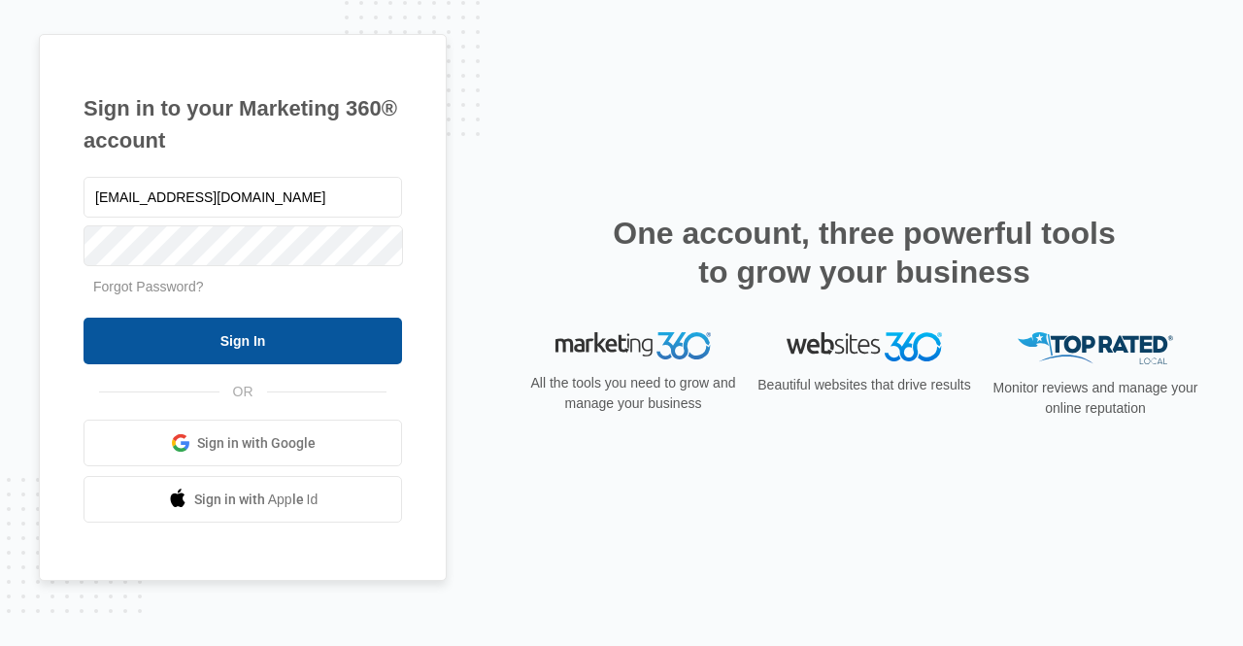
click at [235, 338] on input "Sign In" at bounding box center [243, 341] width 319 height 47
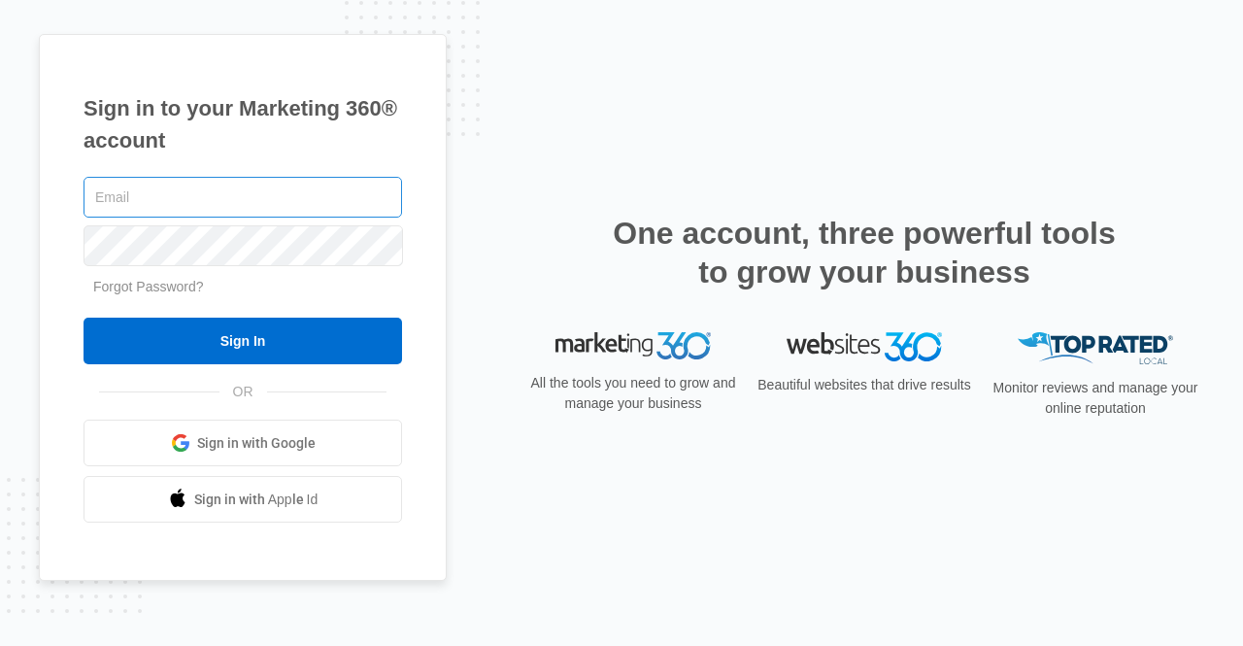
click at [157, 199] on input "text" at bounding box center [243, 197] width 319 height 41
click at [134, 193] on input "text" at bounding box center [243, 197] width 319 height 41
